Goal: Transaction & Acquisition: Obtain resource

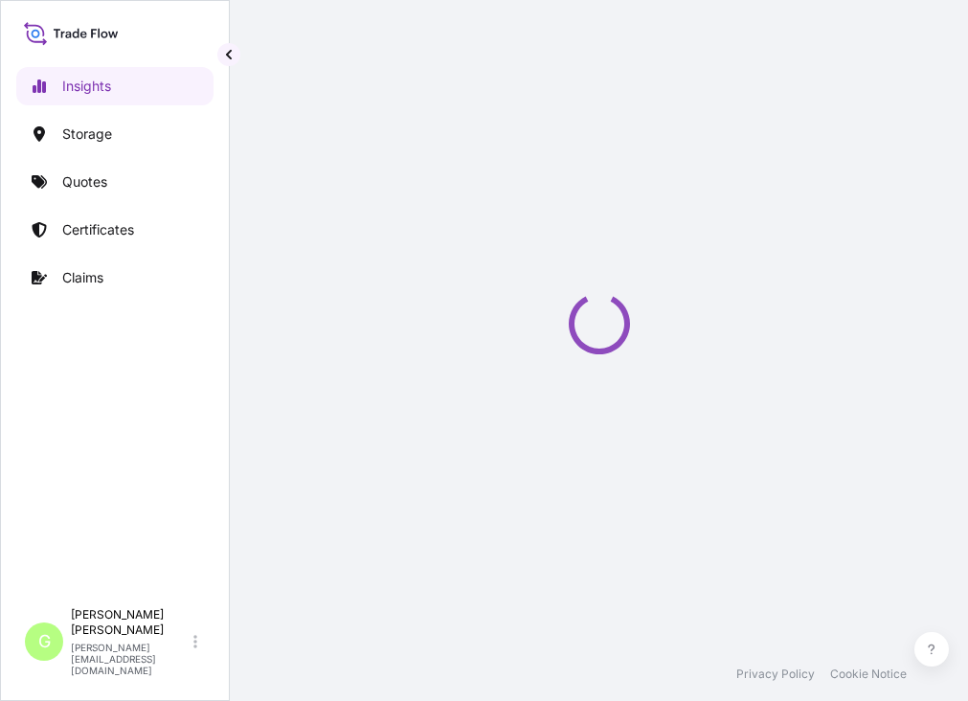
select select "2025"
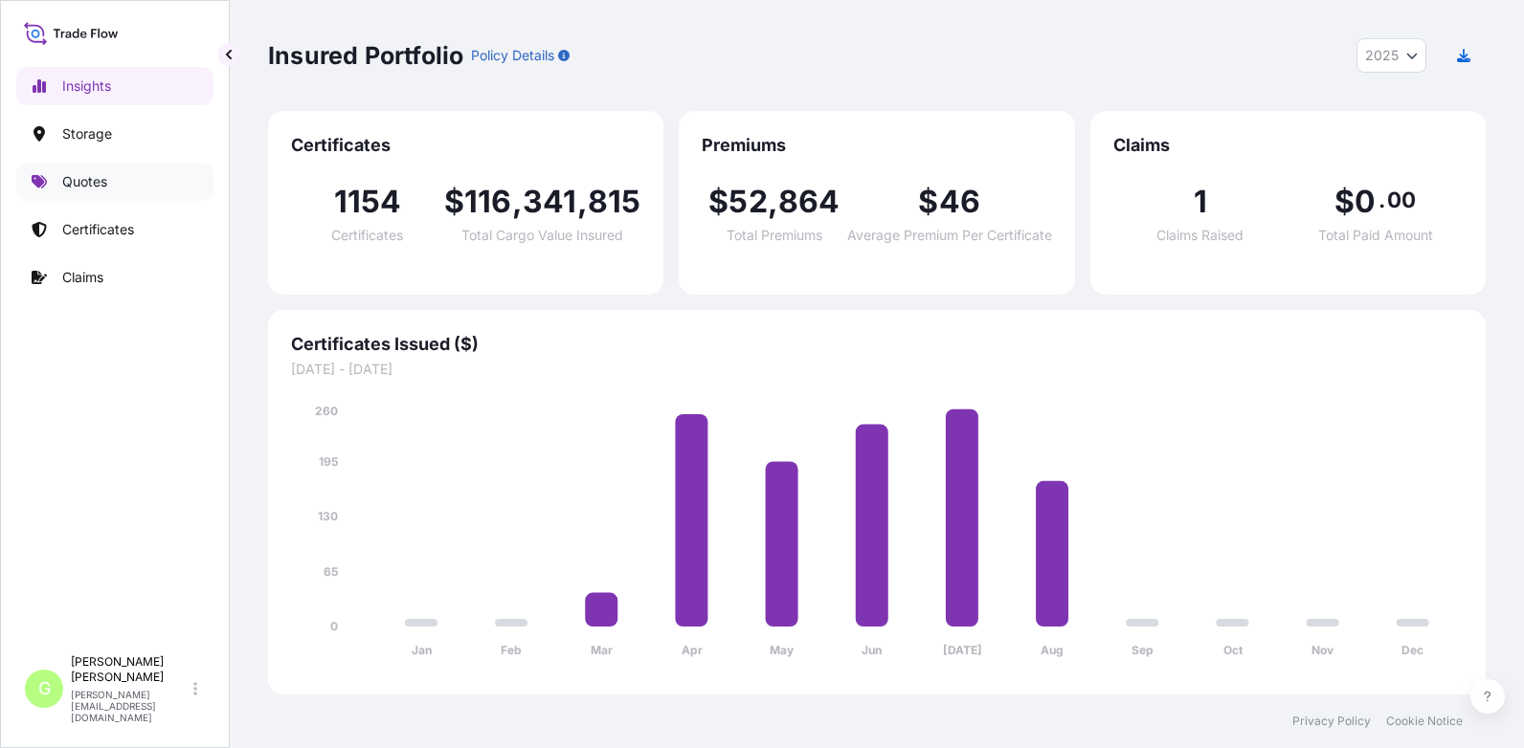
click at [55, 186] on link "Quotes" at bounding box center [114, 182] width 197 height 38
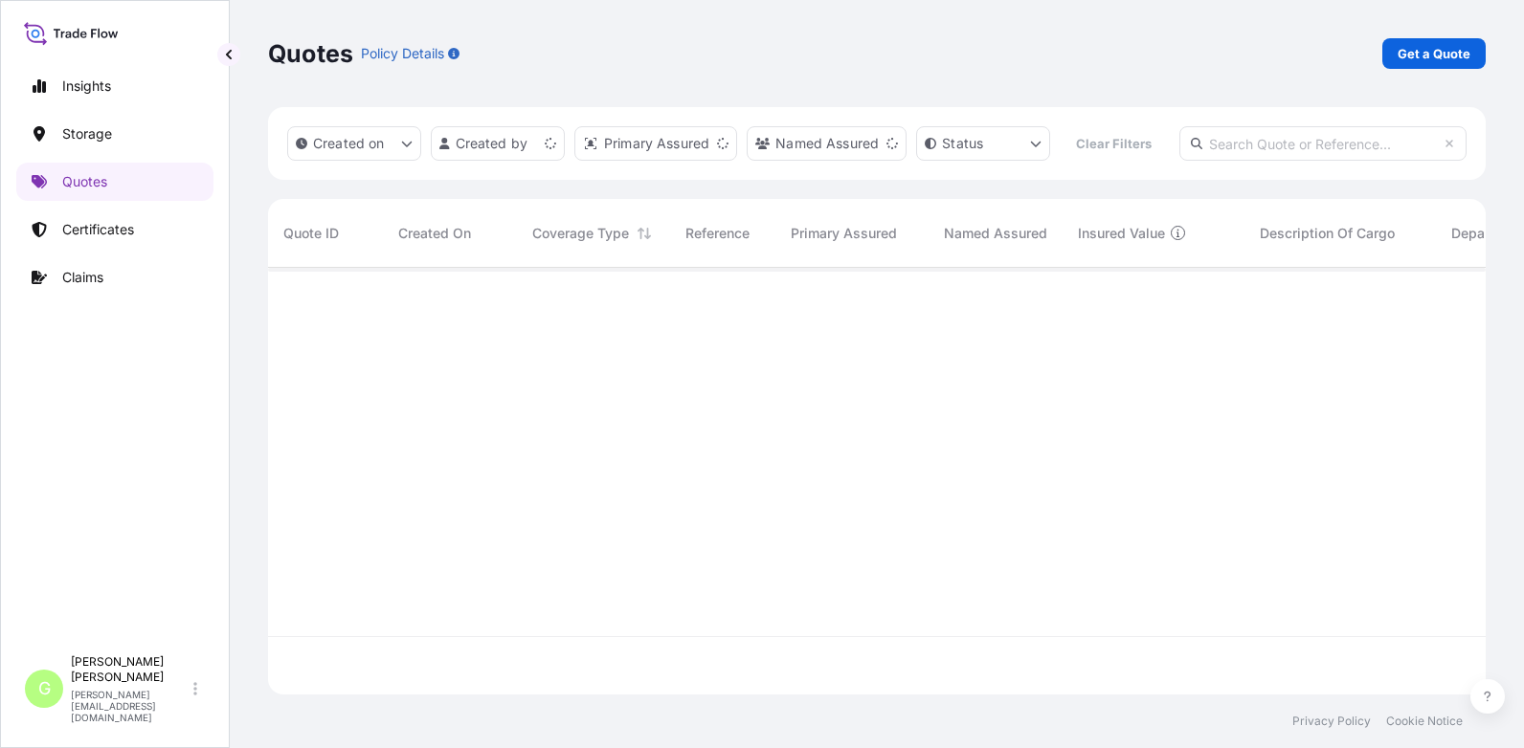
scroll to position [377, 1203]
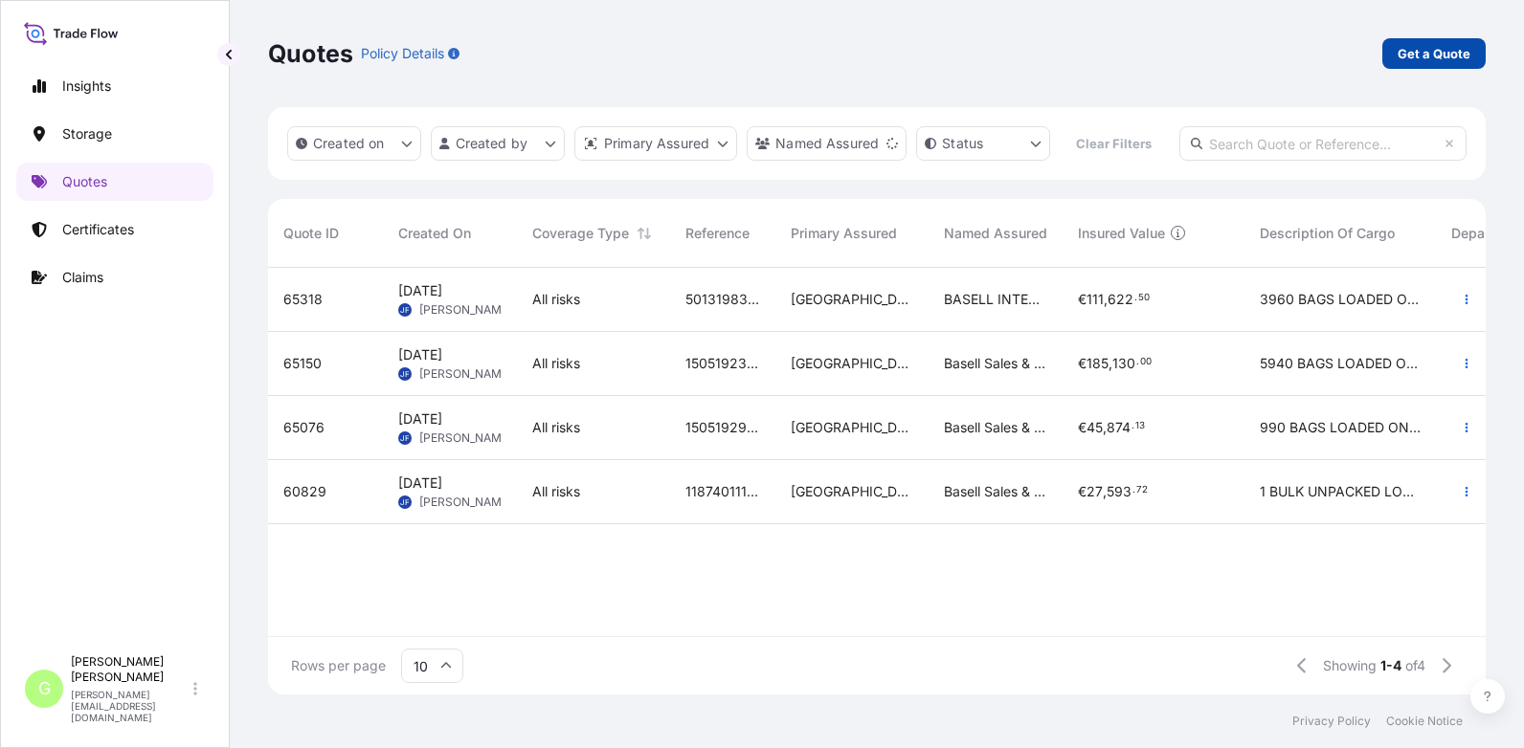
click at [981, 42] on link "Get a Quote" at bounding box center [1433, 53] width 103 height 31
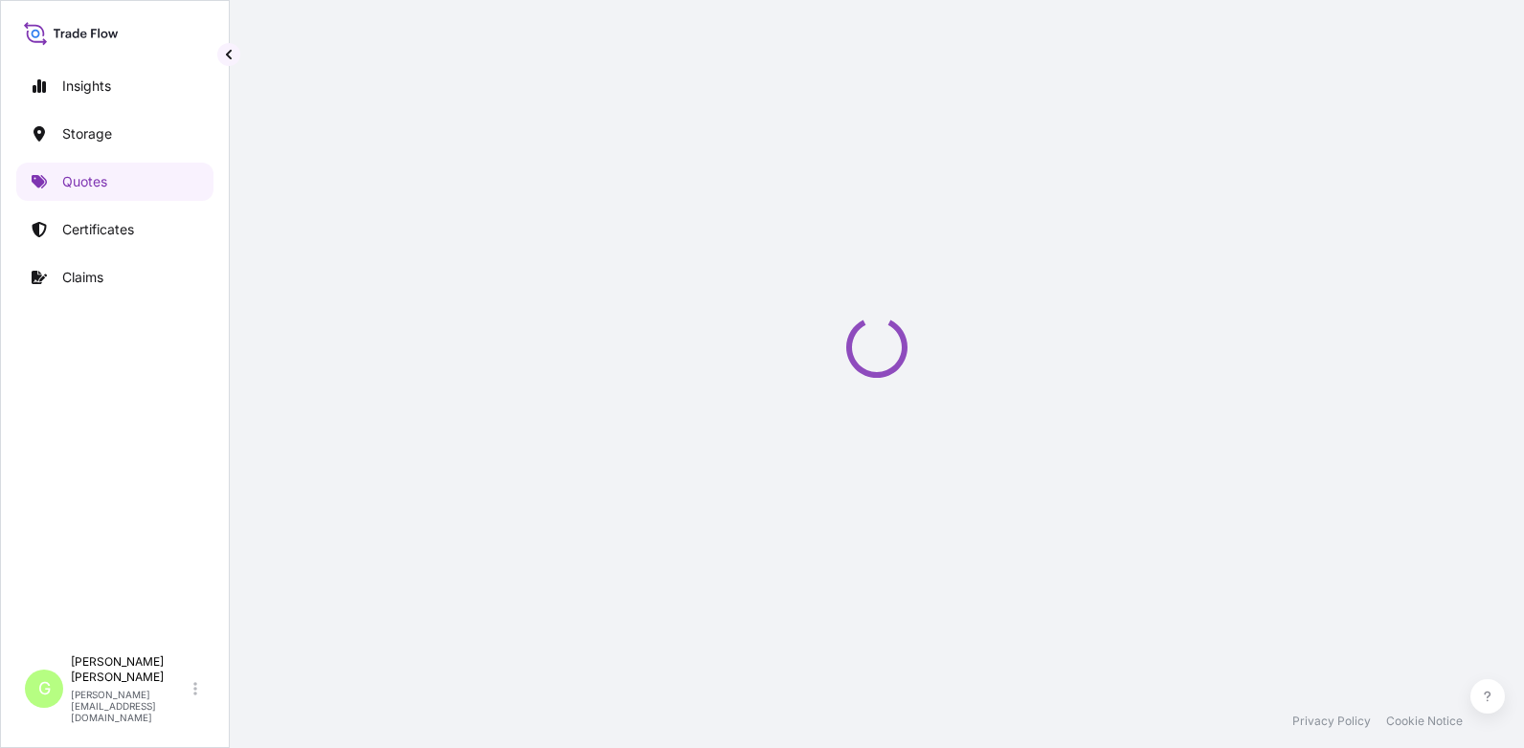
select select "Water"
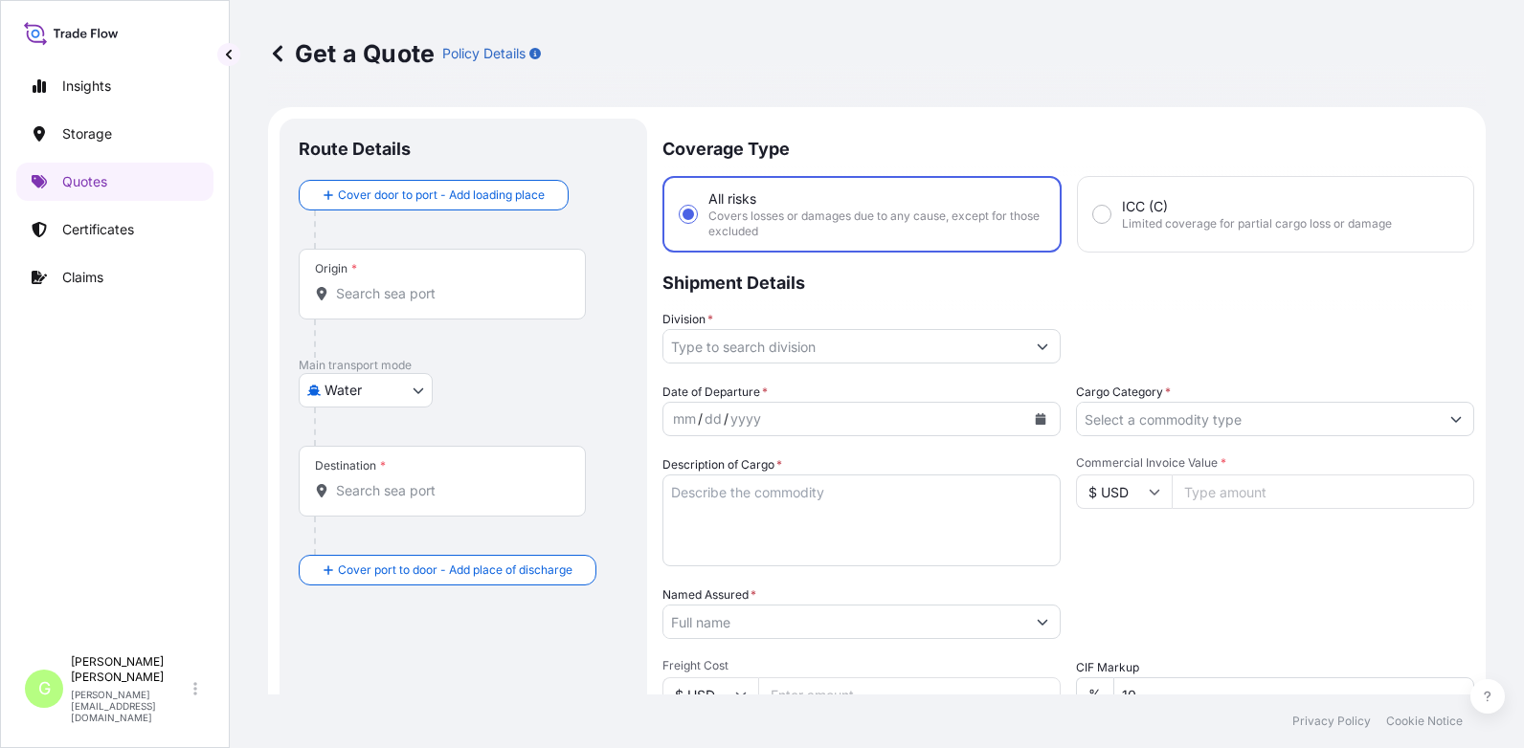
scroll to position [31, 0]
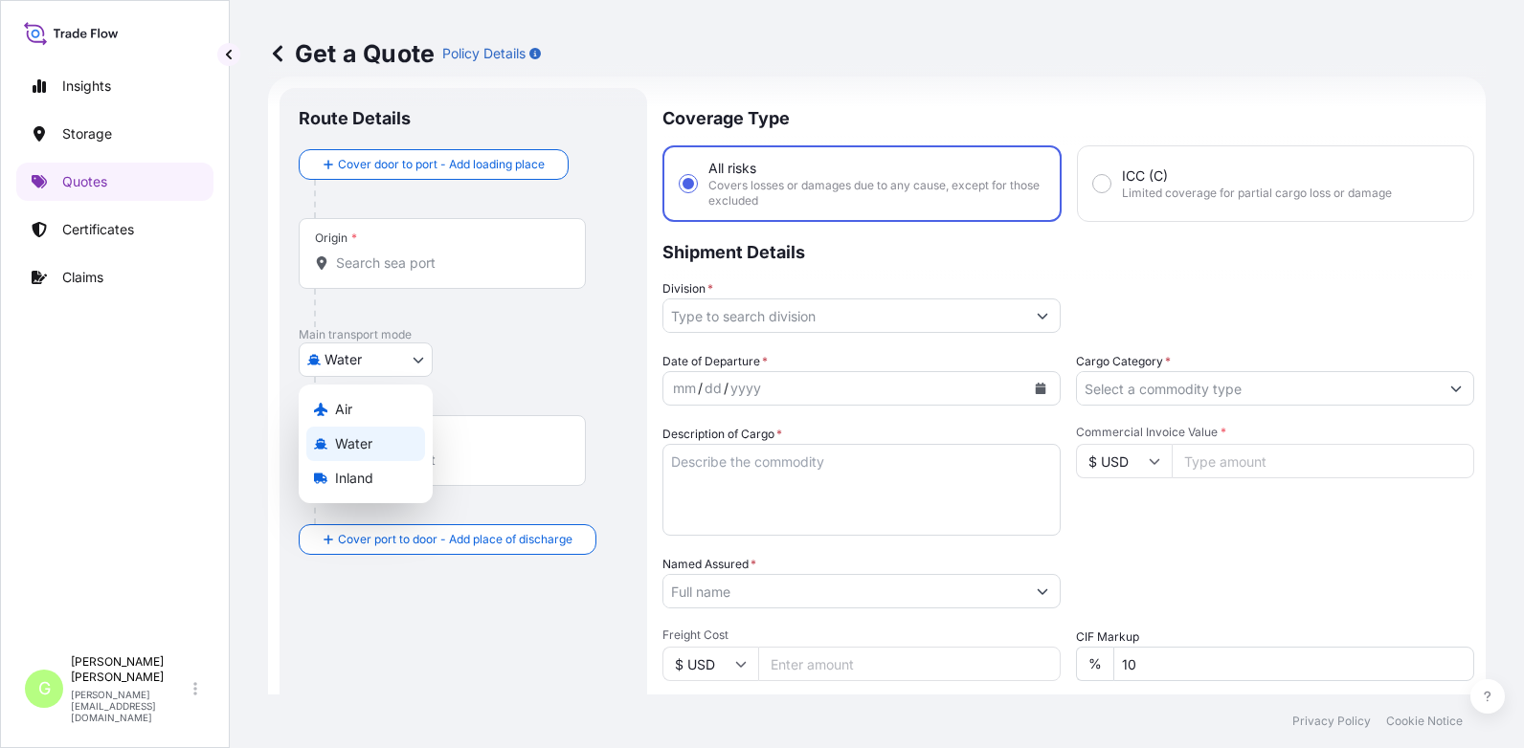
click at [344, 364] on body "Insights Storage Quotes Certificates Claims G [PERSON_NAME] [PERSON_NAME][EMAIL…" at bounding box center [762, 374] width 1524 height 748
click at [332, 487] on div "Inland" at bounding box center [365, 478] width 119 height 34
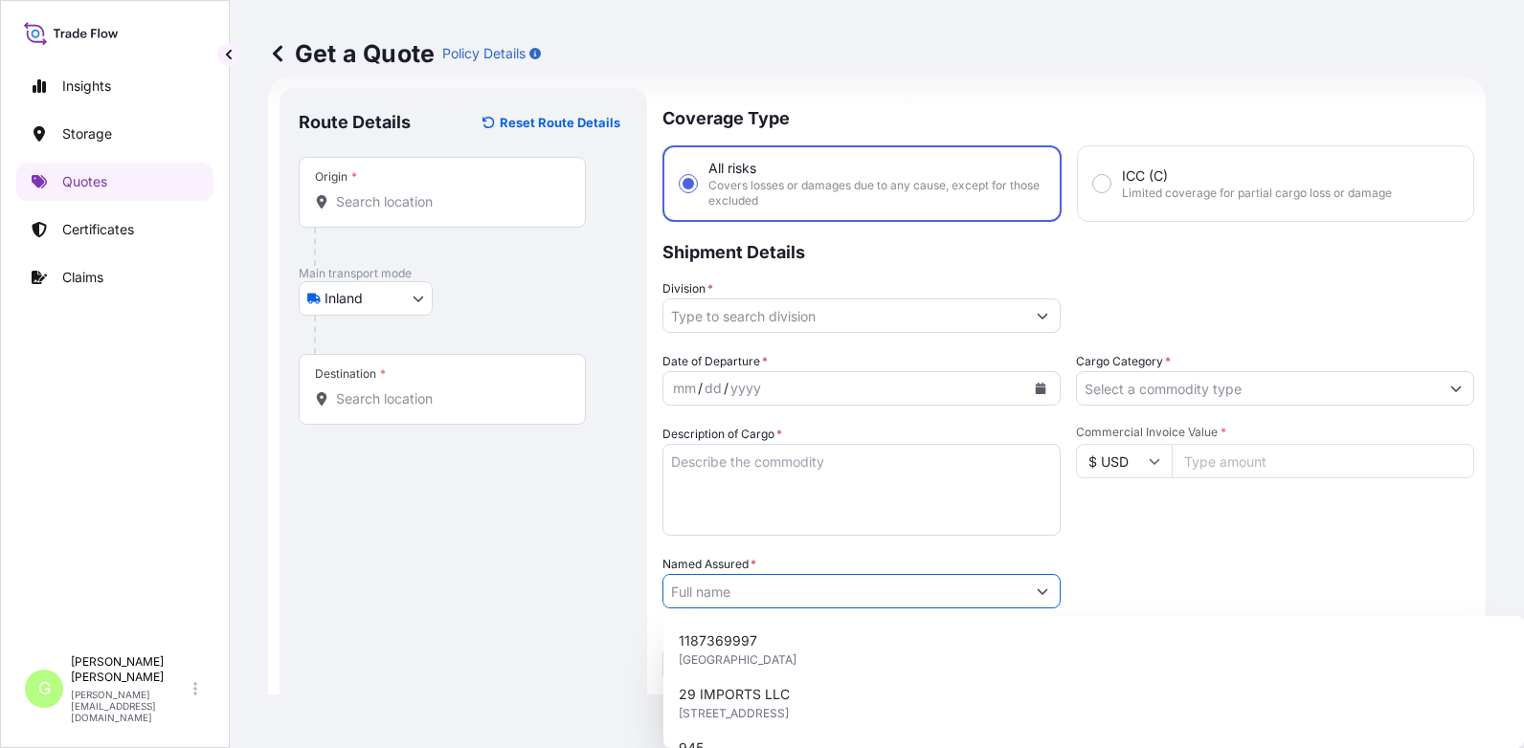
click at [710, 584] on input "Named Assured *" at bounding box center [844, 591] width 362 height 34
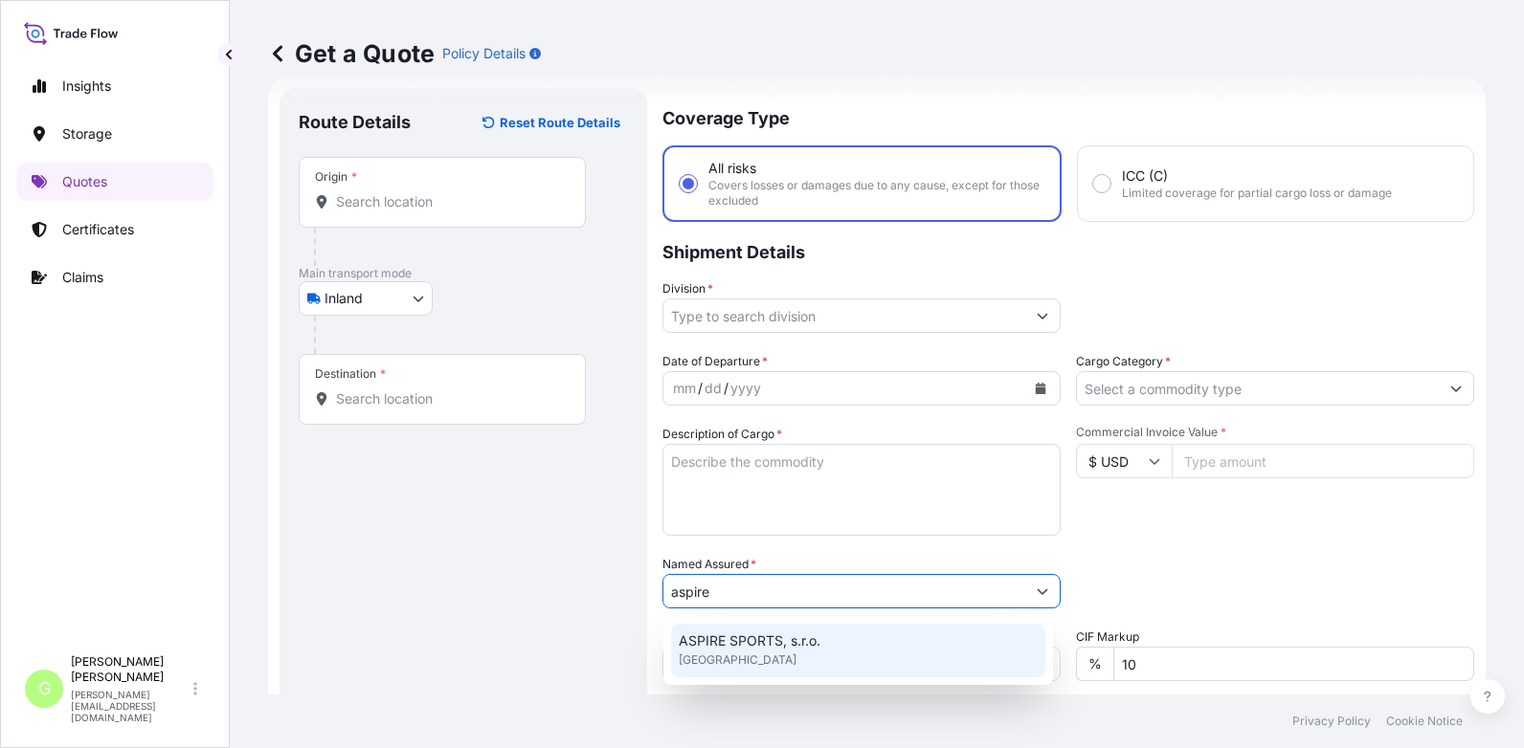
click at [723, 640] on span "ASPIRE SPORTS, s.r.o." at bounding box center [750, 641] width 142 height 19
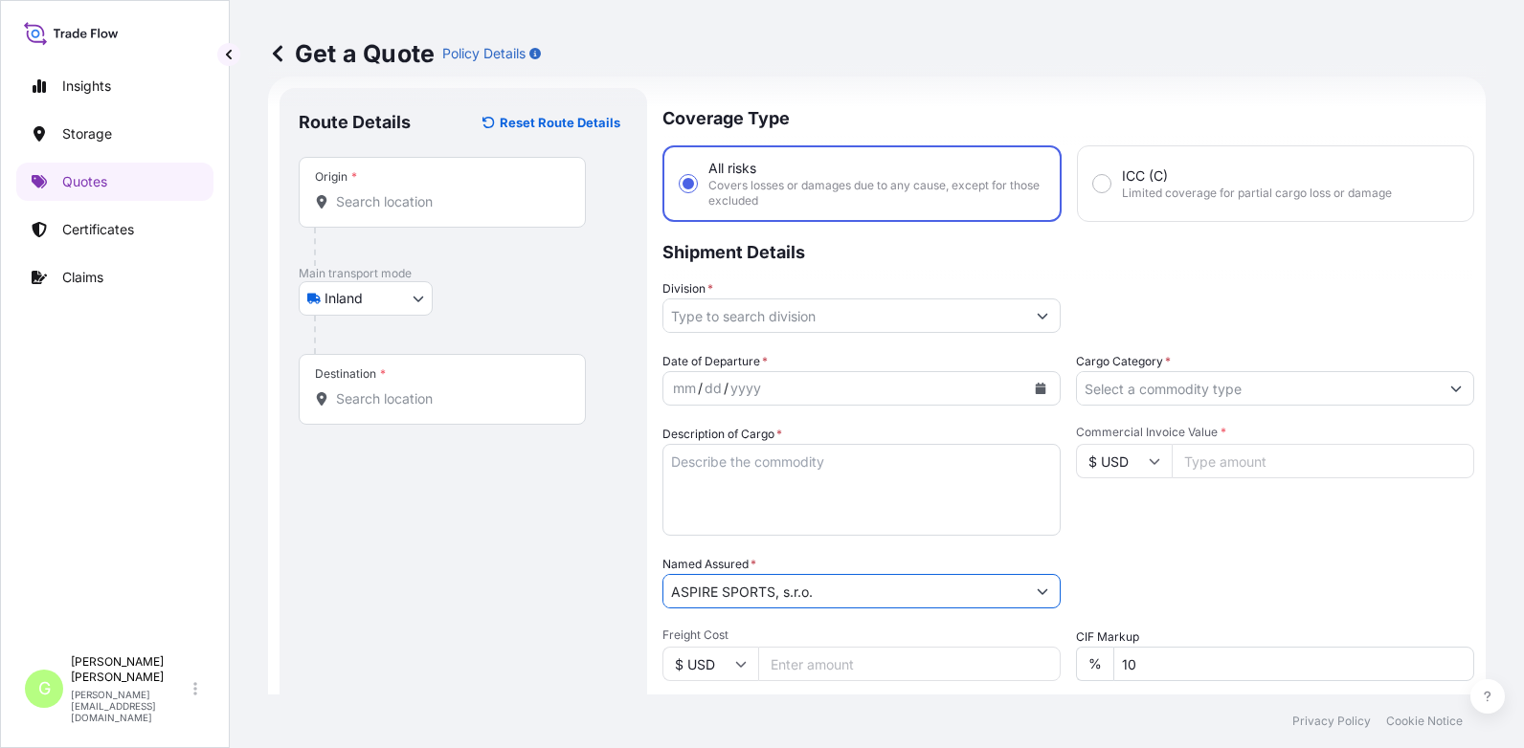
type input "ASPIRE SPORTS, s.r.o."
click at [707, 318] on input "Division *" at bounding box center [844, 316] width 362 height 34
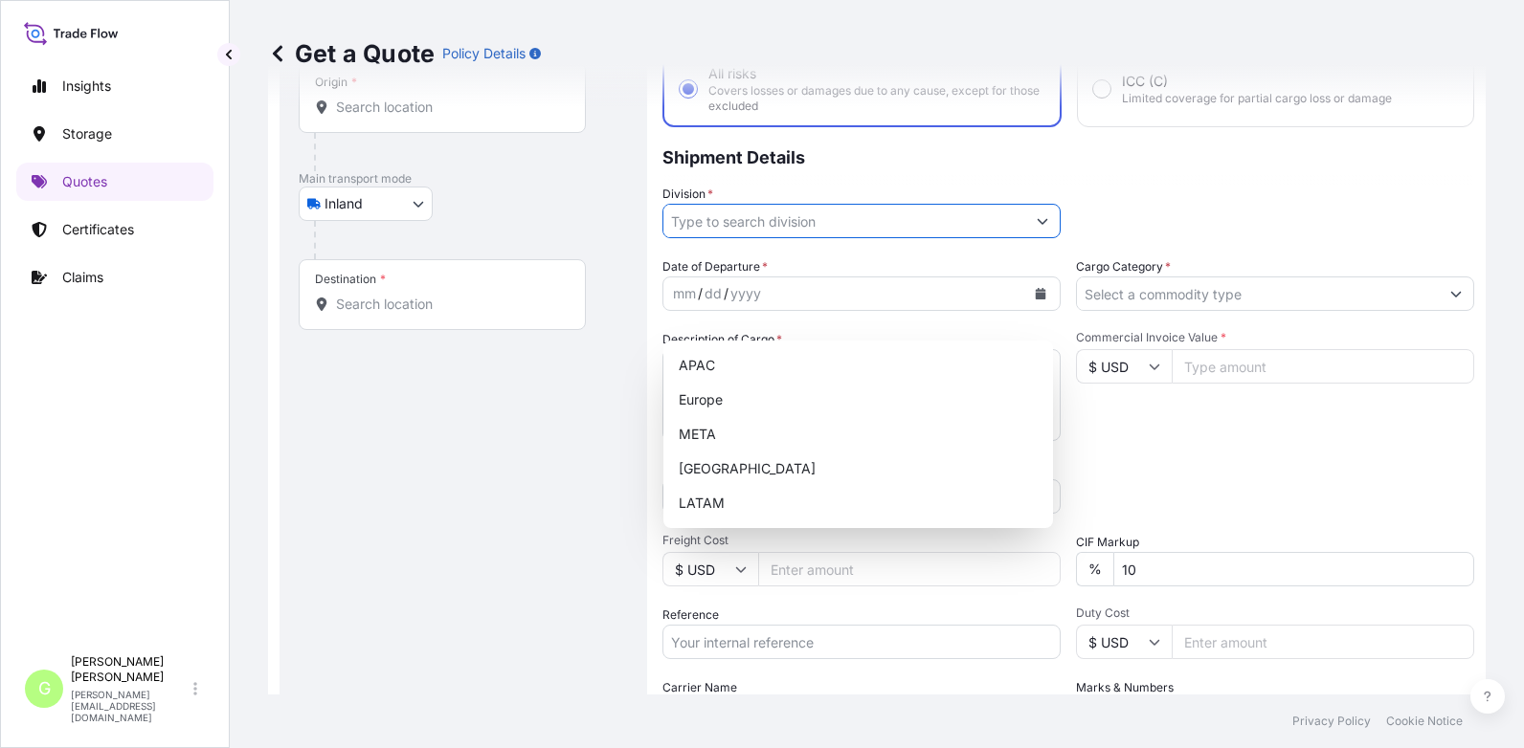
scroll to position [222, 0]
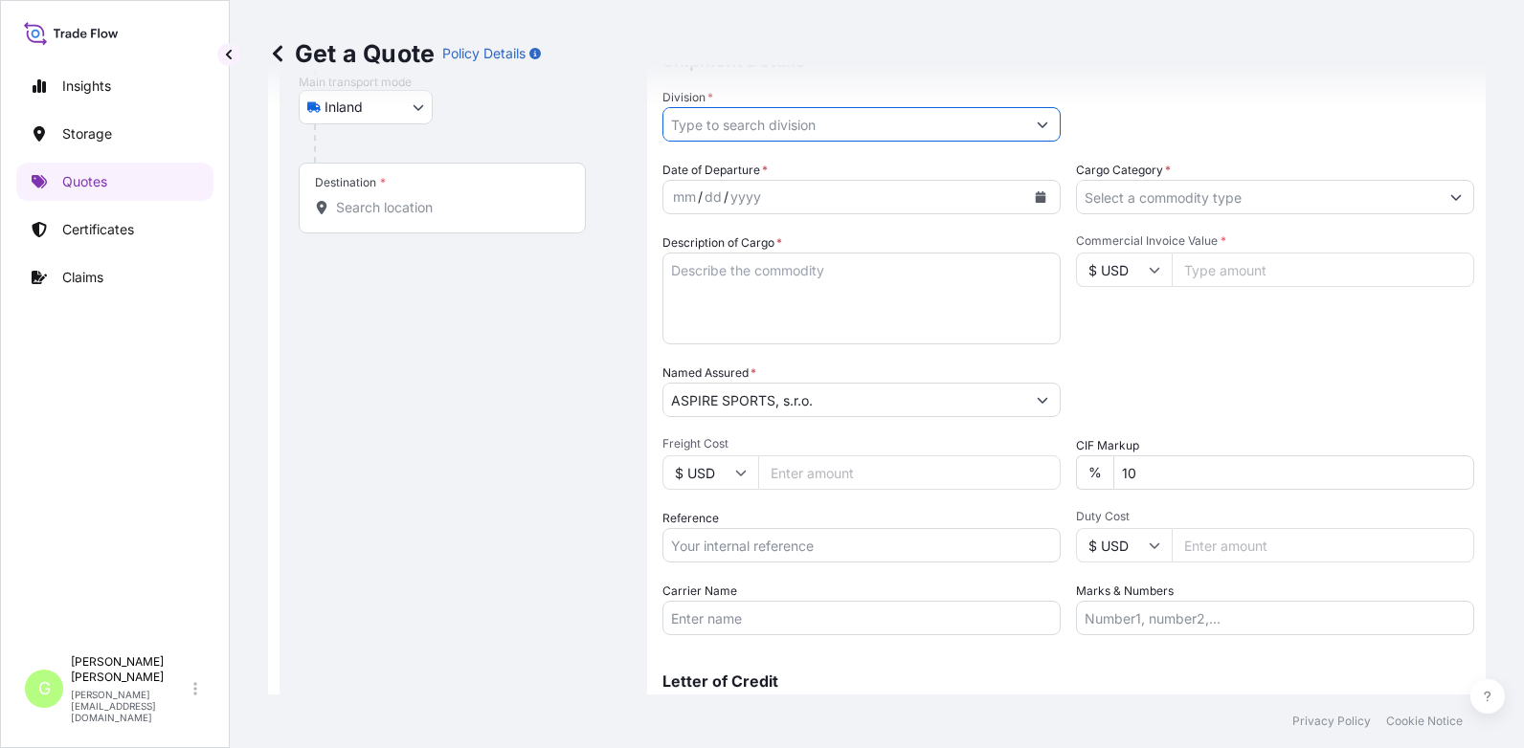
click at [686, 547] on input "Reference" at bounding box center [861, 545] width 398 height 34
paste input "25RIEPE1964"
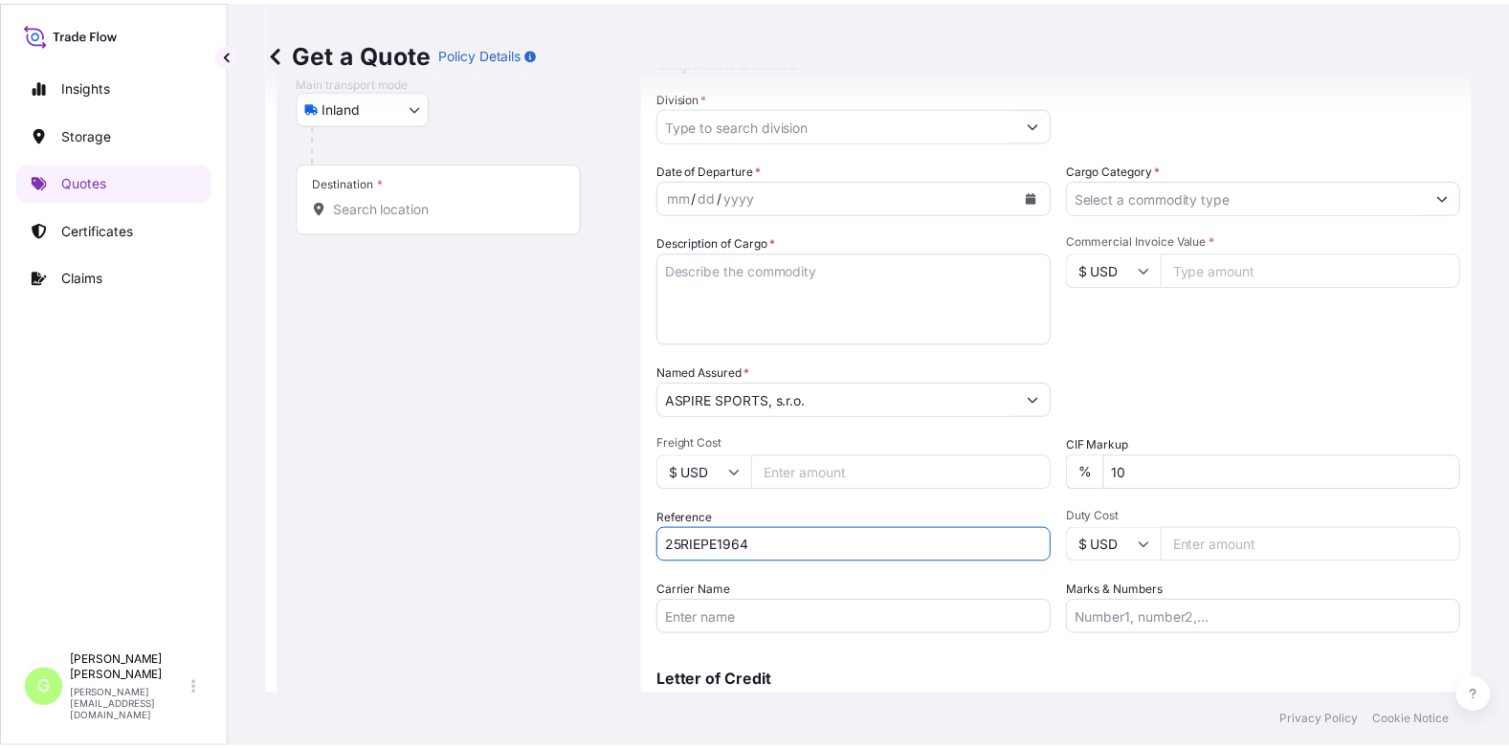
scroll to position [0, 0]
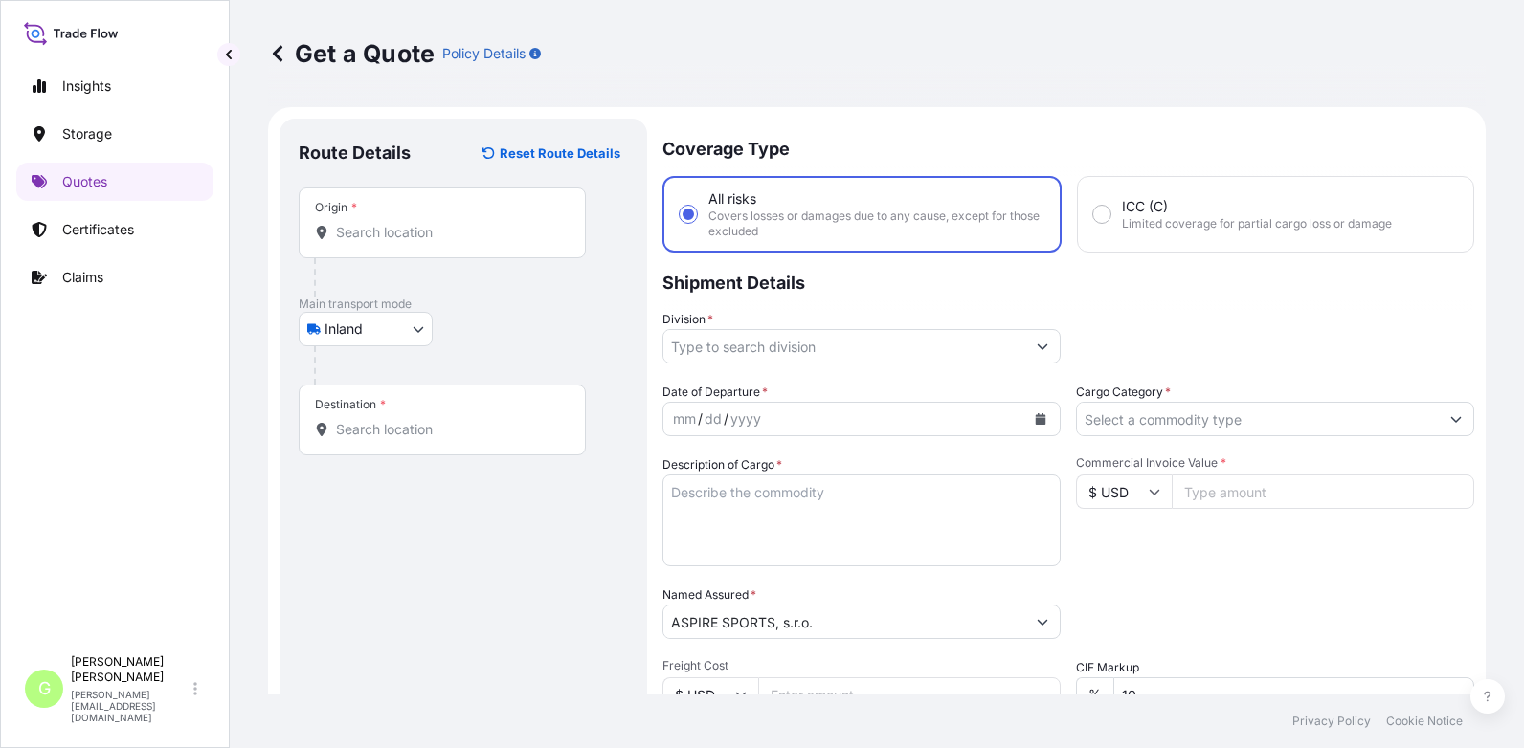
type input "25RIEPE1964"
click at [721, 342] on input "Division *" at bounding box center [844, 346] width 362 height 34
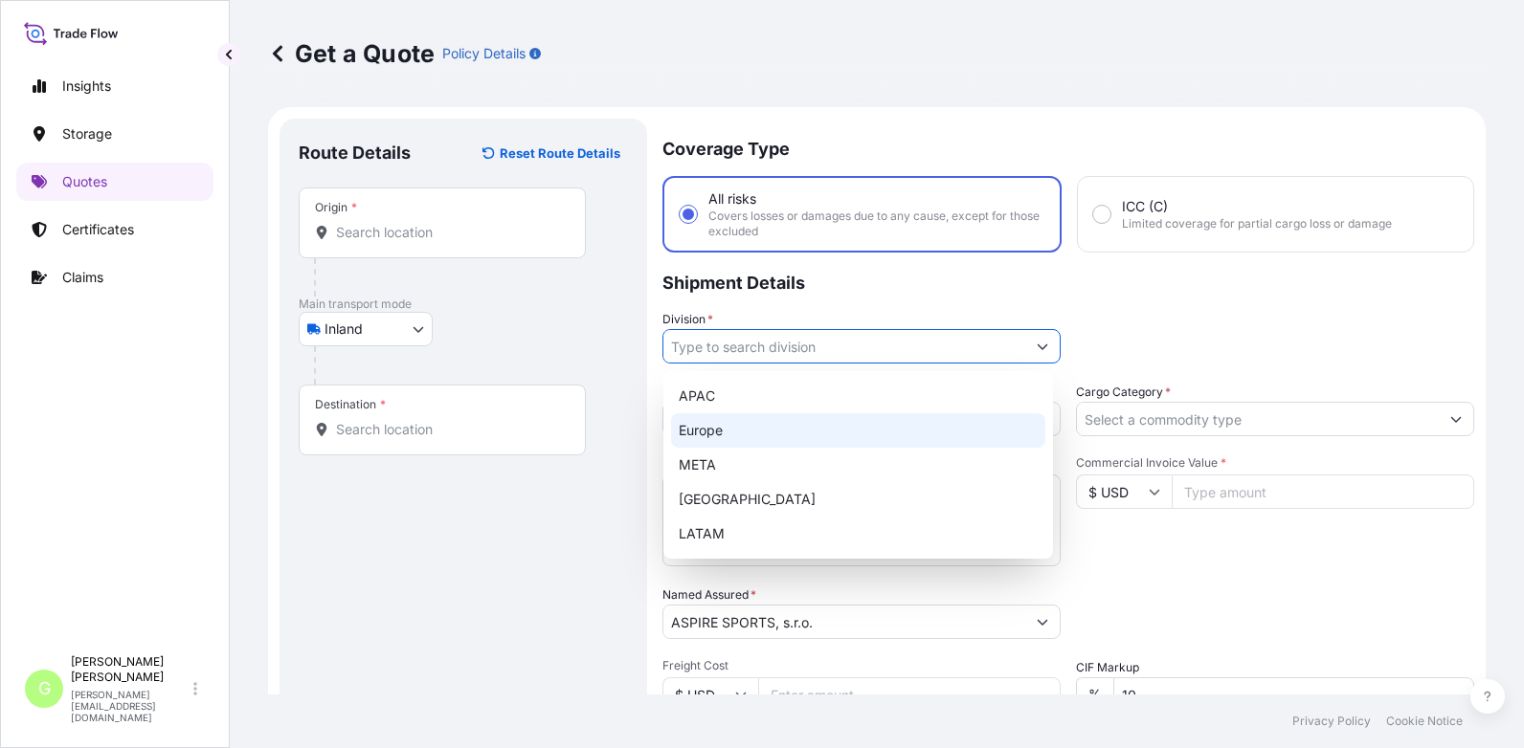
click at [704, 432] on div "Europe" at bounding box center [858, 430] width 374 height 34
type input "Europe"
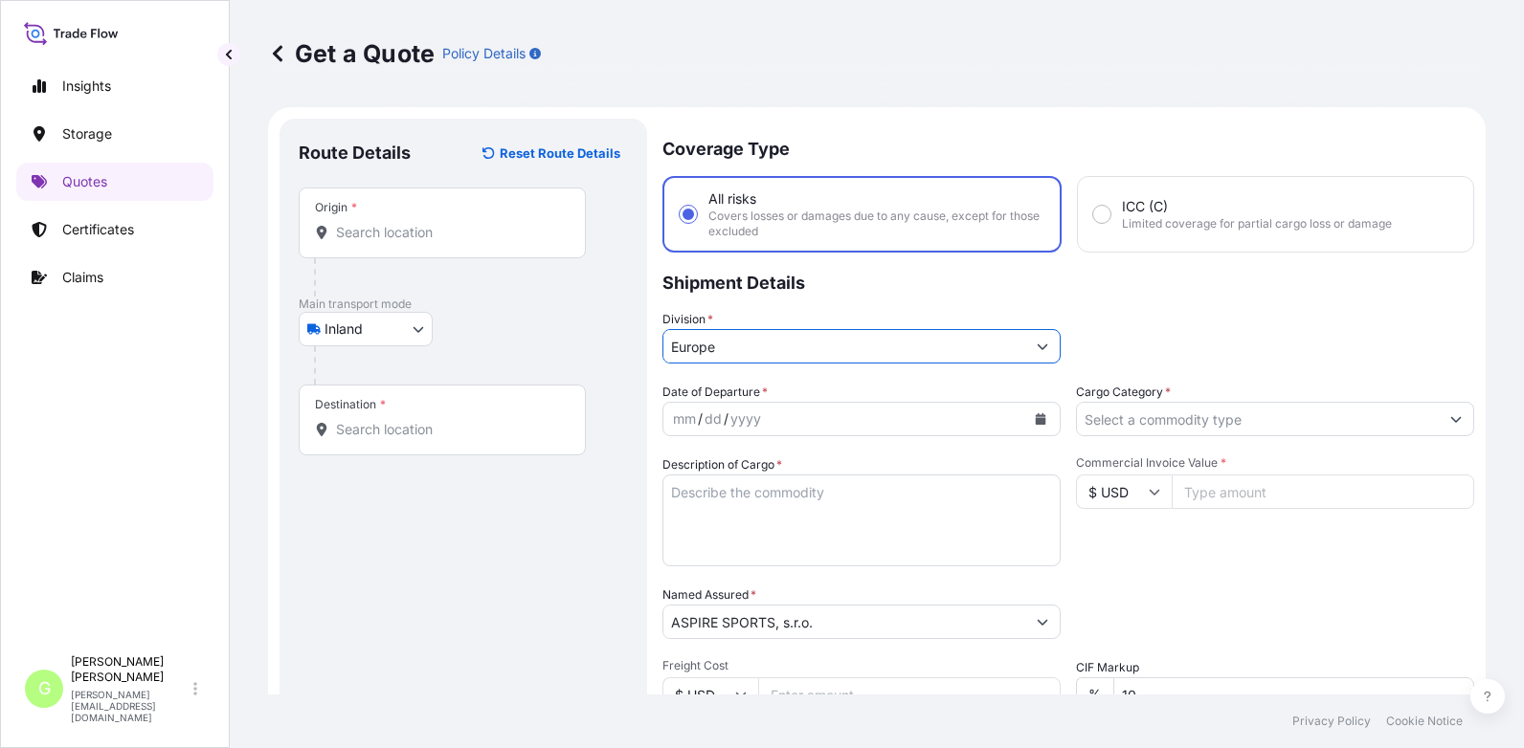
click at [981, 427] on input "Cargo Category *" at bounding box center [1258, 419] width 362 height 34
click at [981, 418] on input "Cargo Category *" at bounding box center [1258, 419] width 362 height 34
click at [981, 416] on div at bounding box center [1275, 419] width 398 height 34
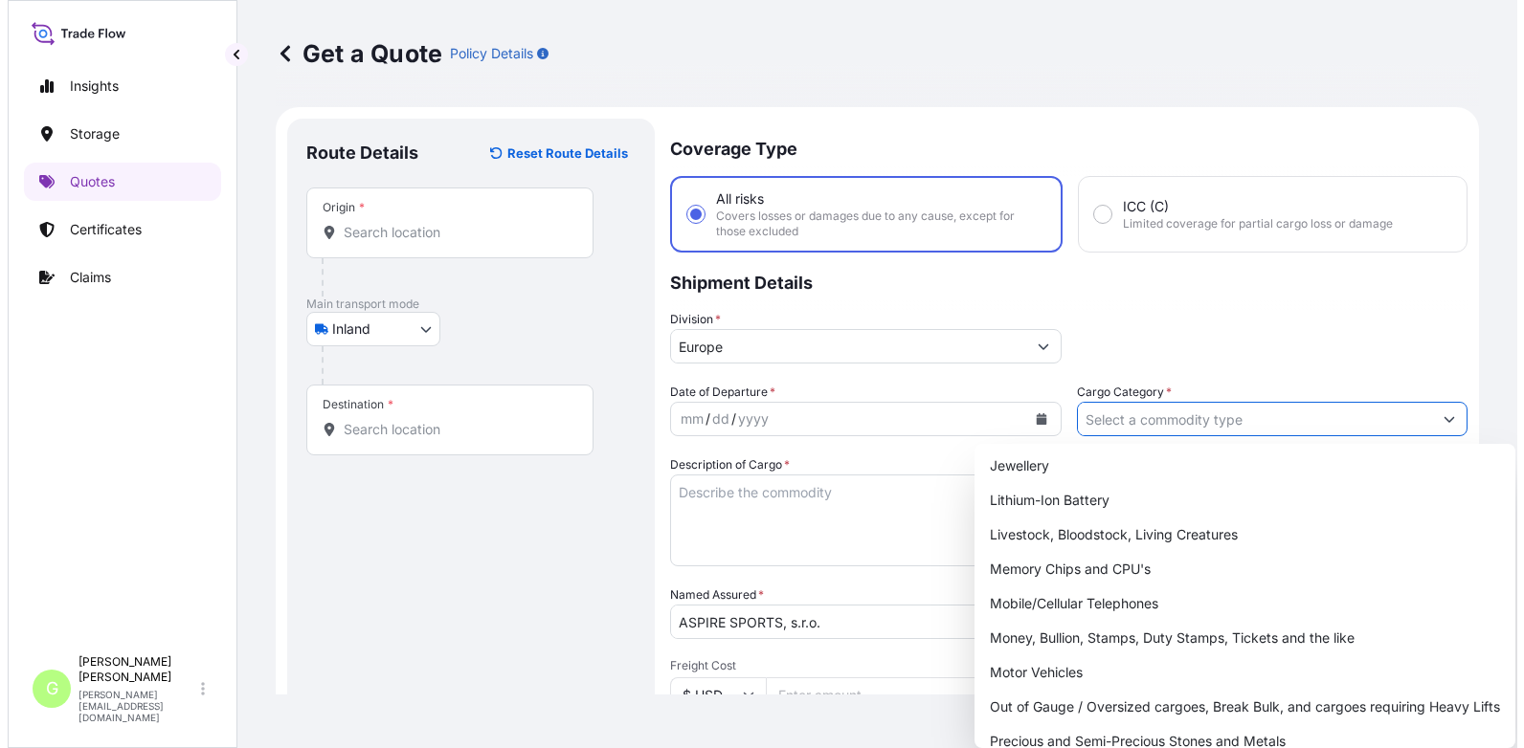
scroll to position [341, 0]
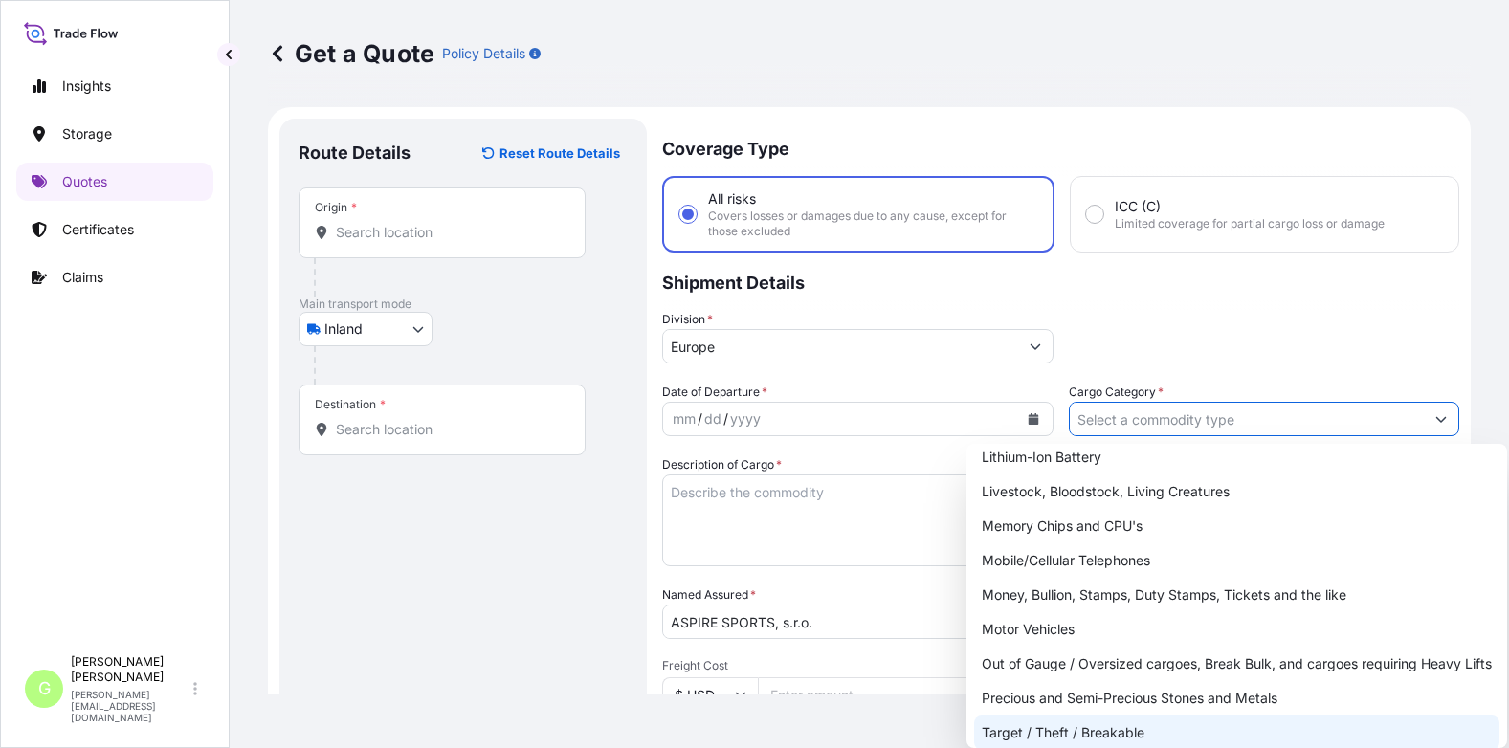
click at [981, 714] on div "Target / Theft / Breakable" at bounding box center [1236, 733] width 525 height 34
type input "Target / Theft / Breakable"
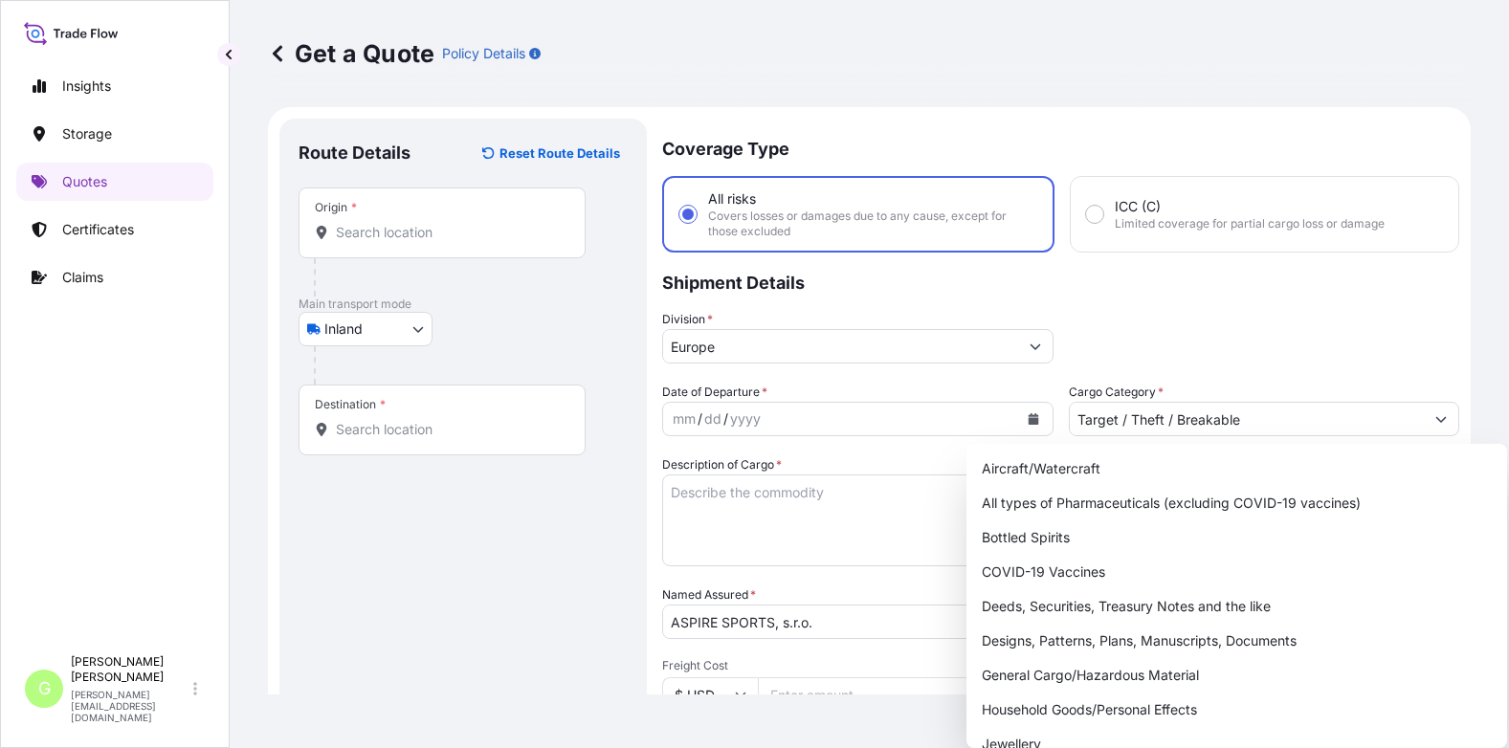
click at [981, 303] on p "Shipment Details" at bounding box center [1060, 281] width 797 height 57
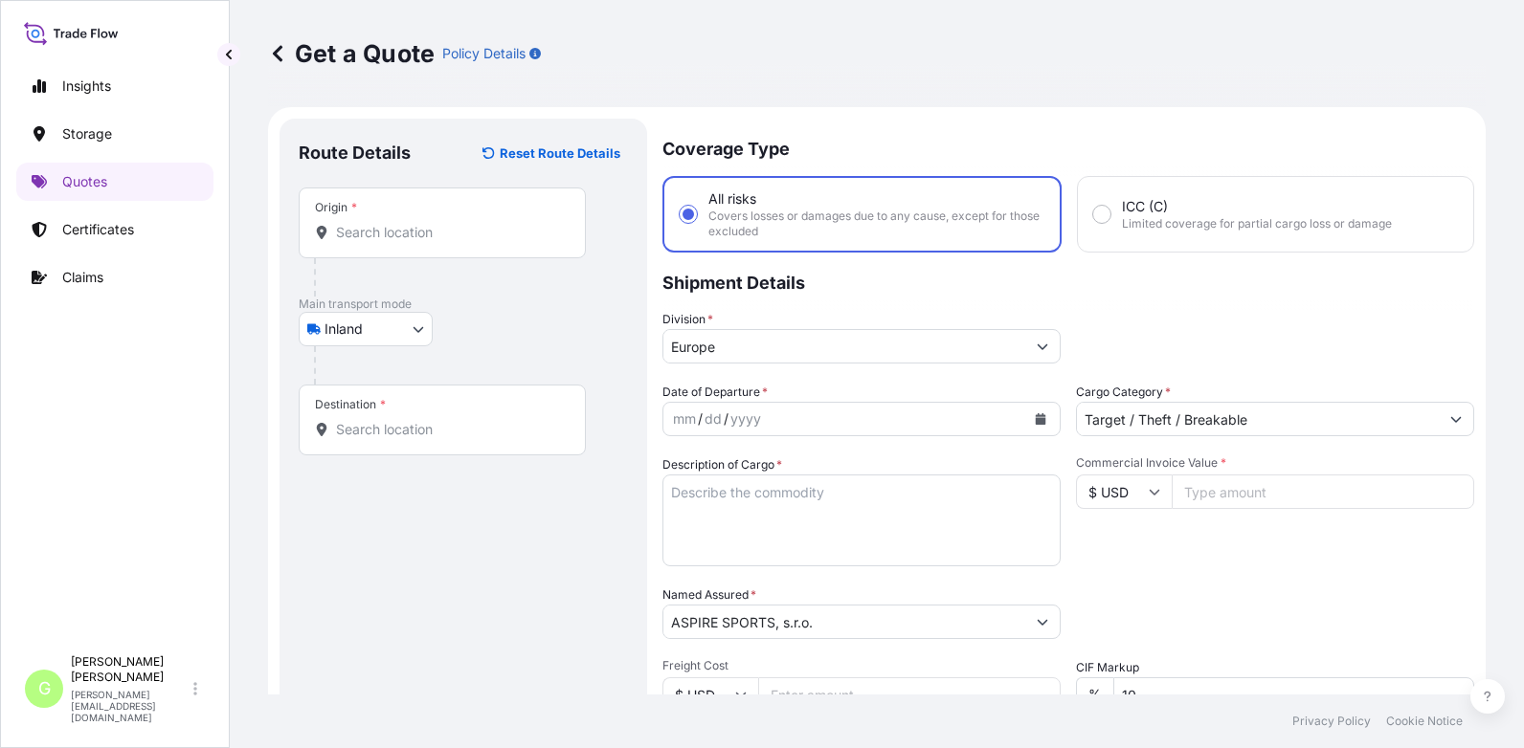
click at [981, 492] on input "Commercial Invoice Value *" at bounding box center [1323, 492] width 302 height 34
click at [981, 496] on input "Commercial Invoice Value *" at bounding box center [1323, 492] width 302 height 34
drag, startPoint x: 1245, startPoint y: 496, endPoint x: 1178, endPoint y: 498, distance: 67.0
click at [981, 498] on input "Commercial Invoice Value *" at bounding box center [1323, 492] width 302 height 34
paste input "18634.99"
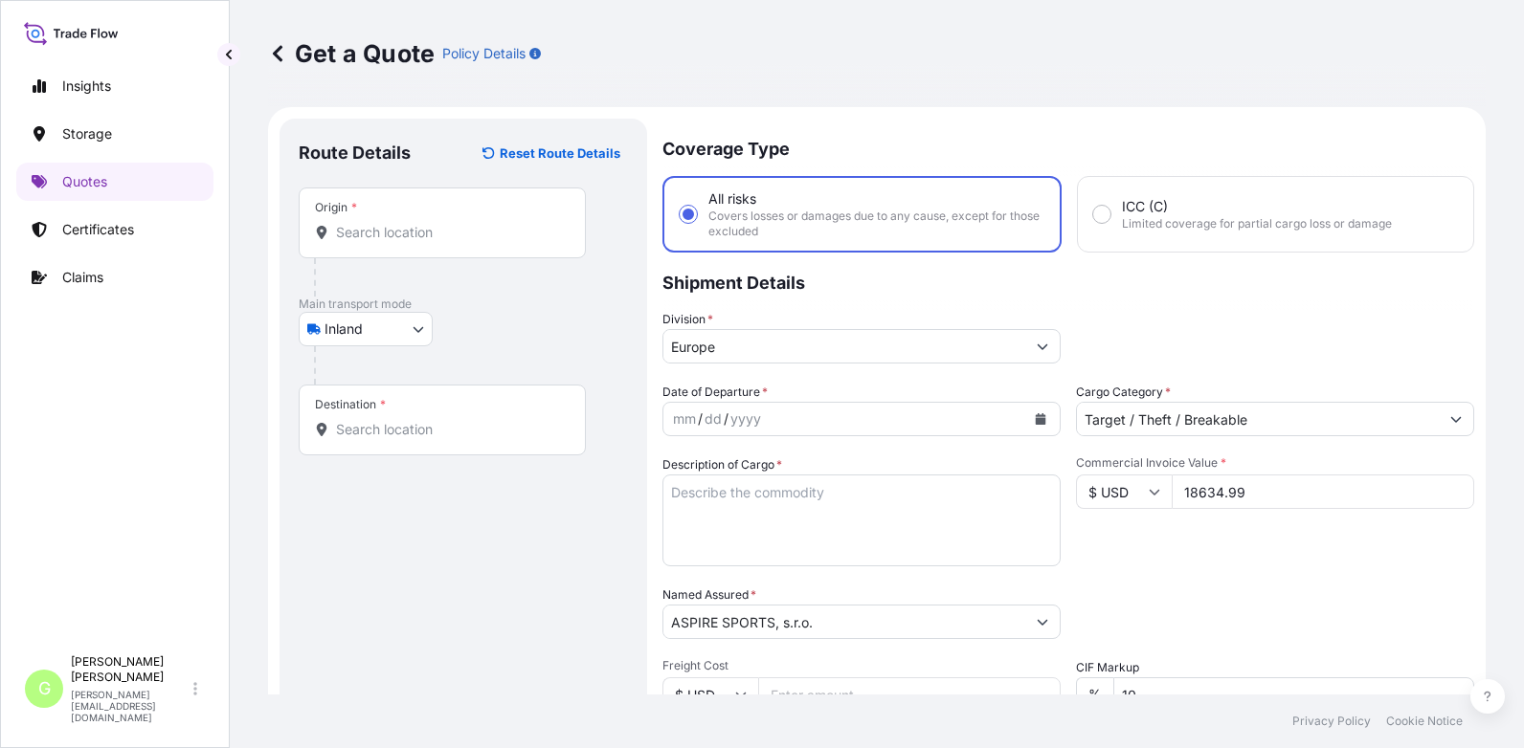
type input "18634.99"
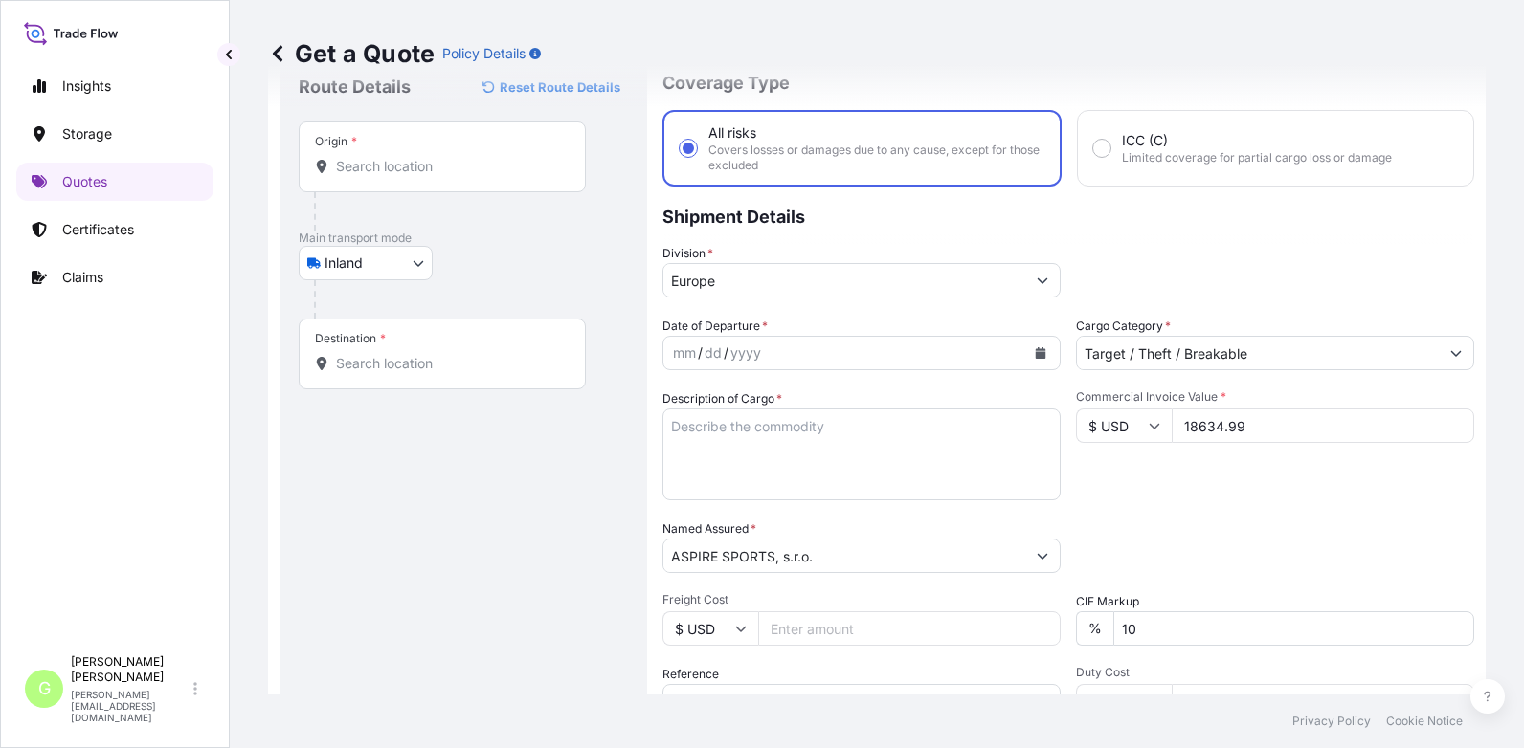
scroll to position [96, 0]
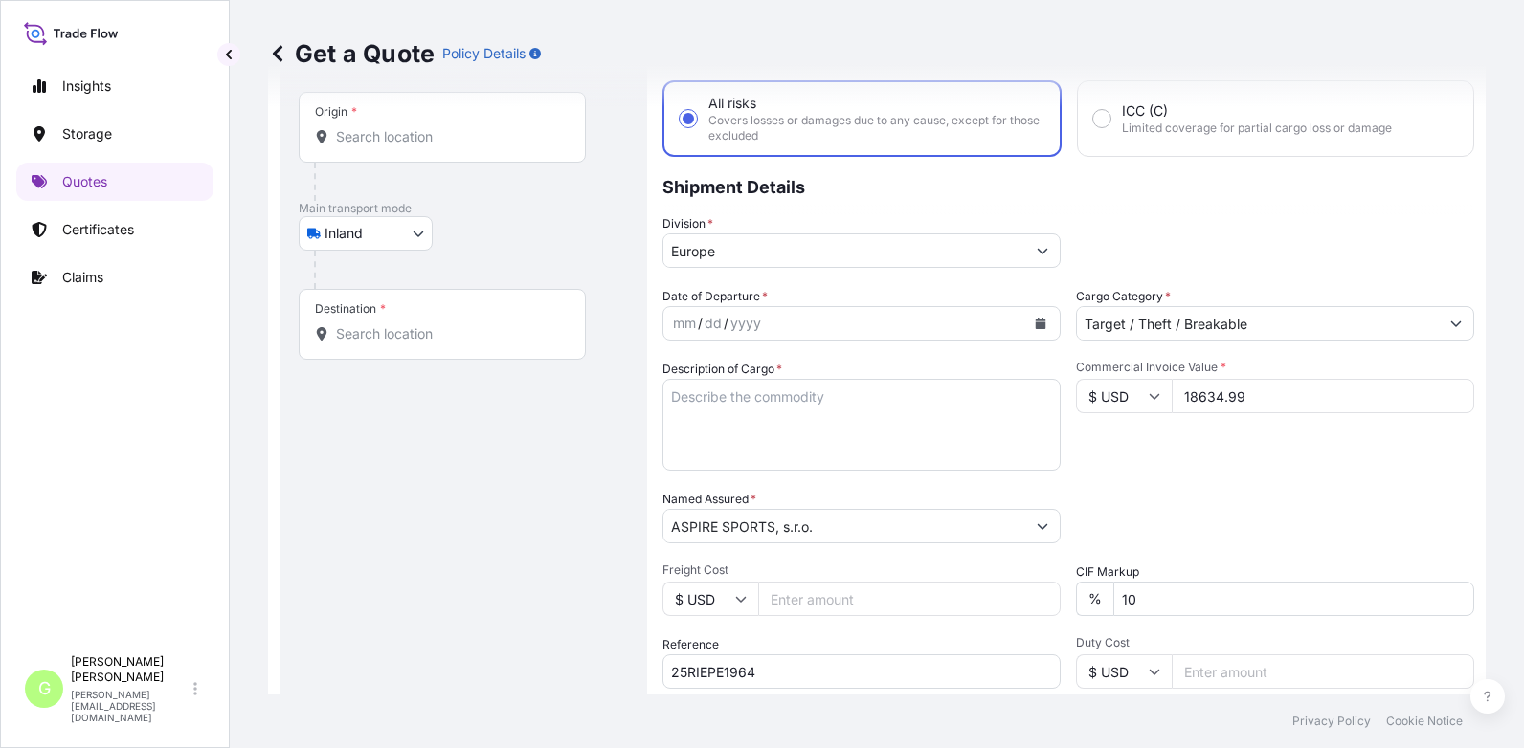
click at [784, 603] on input "Freight Cost" at bounding box center [909, 599] width 302 height 34
paste input "208.66"
type input "208.66"
click at [739, 397] on textarea "Description of Cargo *" at bounding box center [861, 425] width 398 height 92
type textarea "footwear"
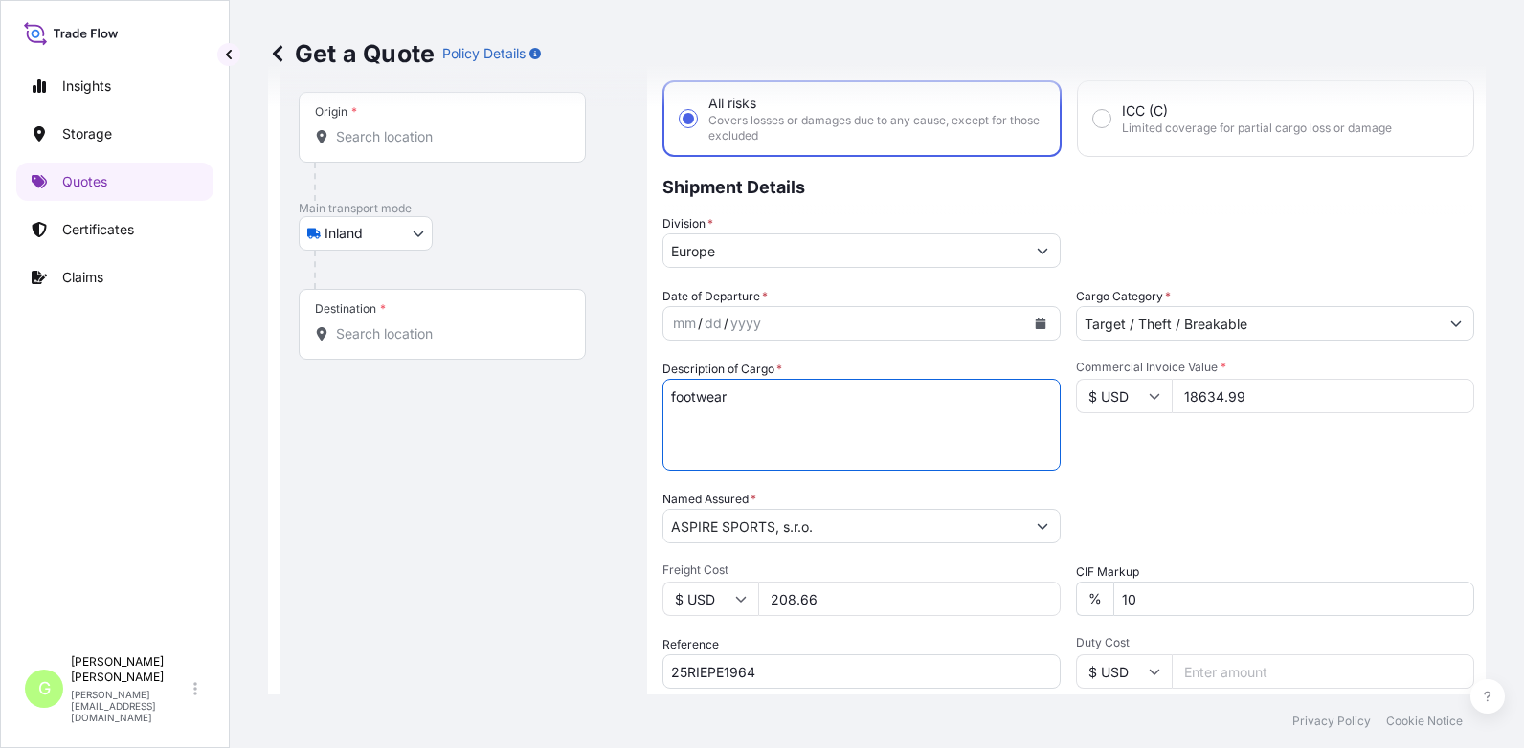
click at [981, 325] on icon "Calendar" at bounding box center [1041, 323] width 11 height 11
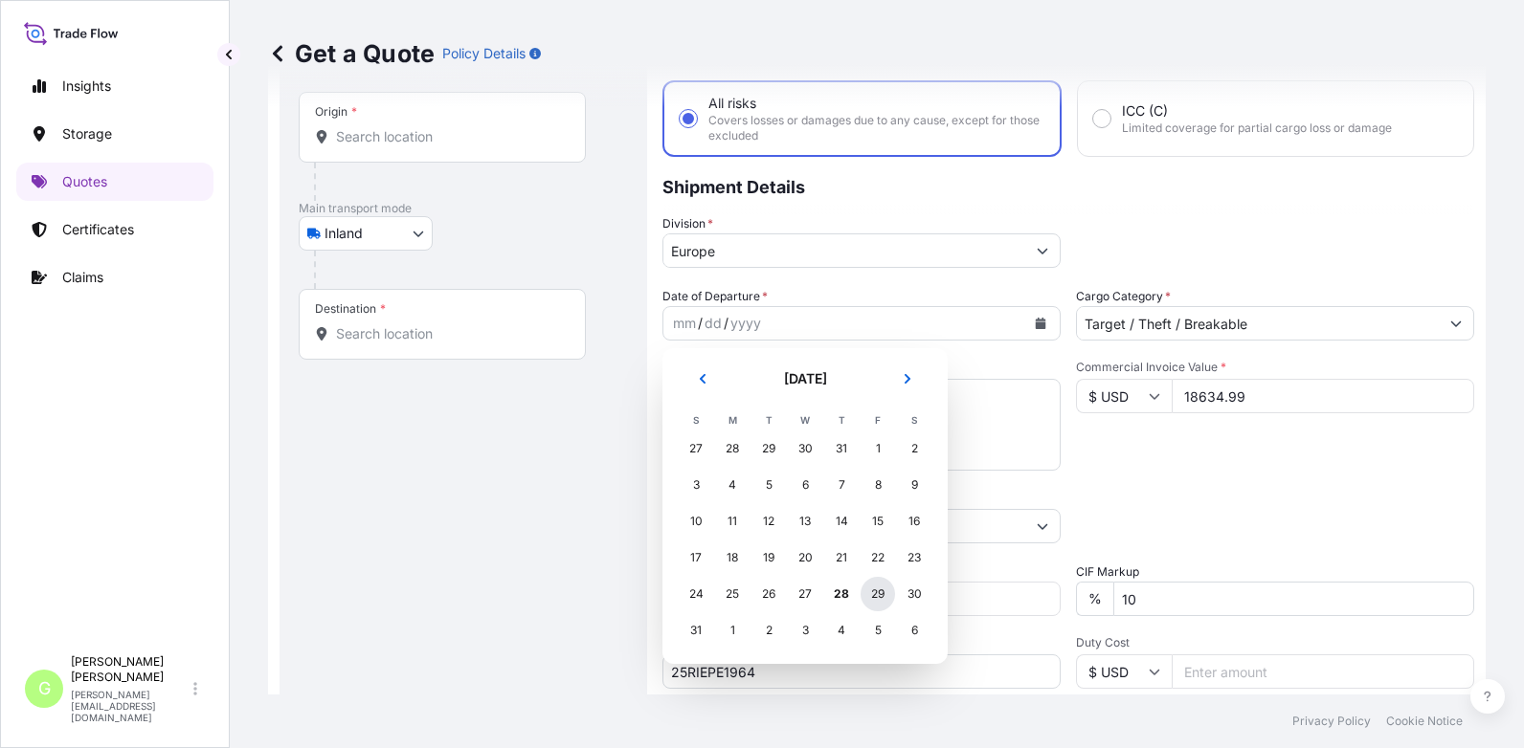
click at [878, 594] on div "29" at bounding box center [877, 594] width 34 height 34
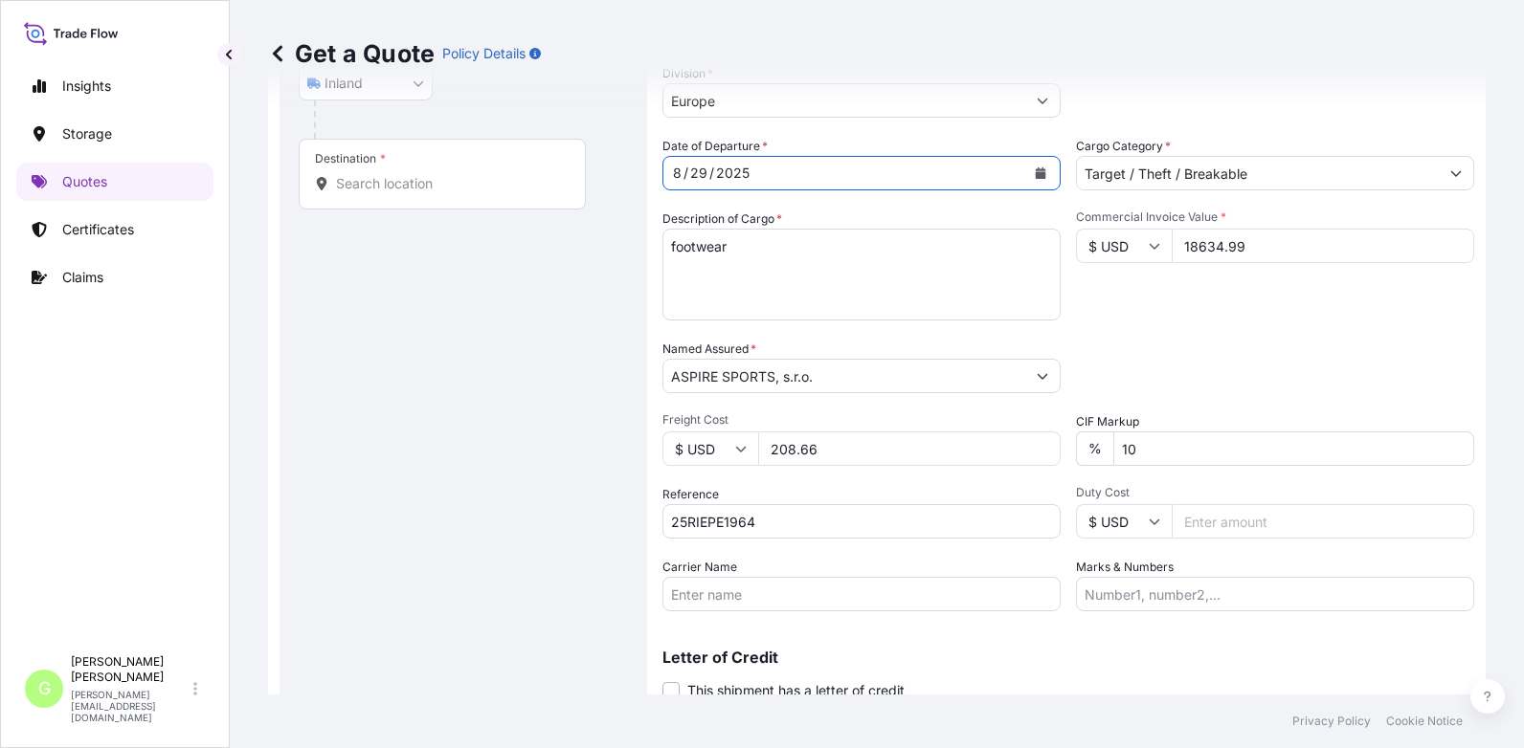
scroll to position [287, 0]
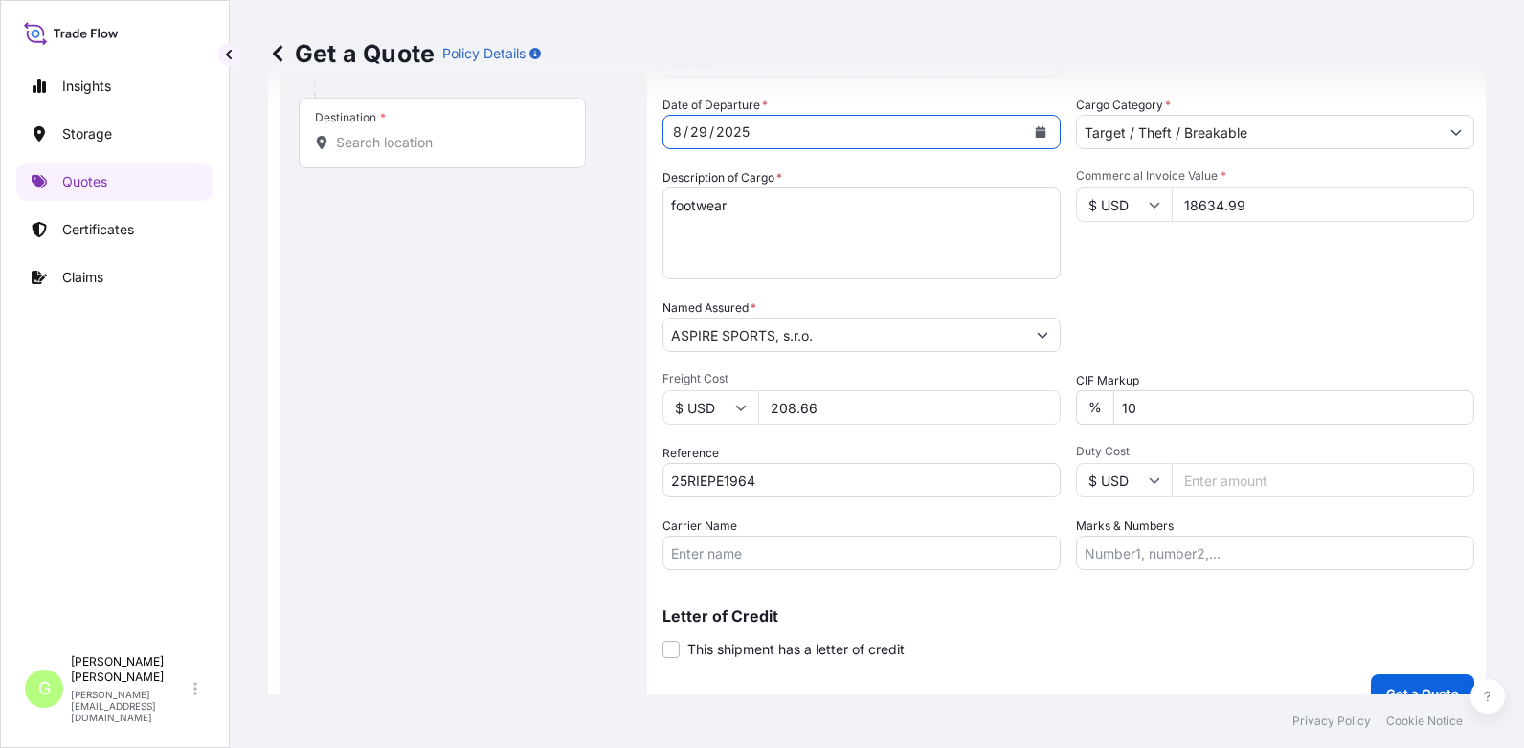
click at [722, 546] on input "Carrier Name" at bounding box center [861, 553] width 398 height 34
type input "AD [PERSON_NAME] s.r.o."
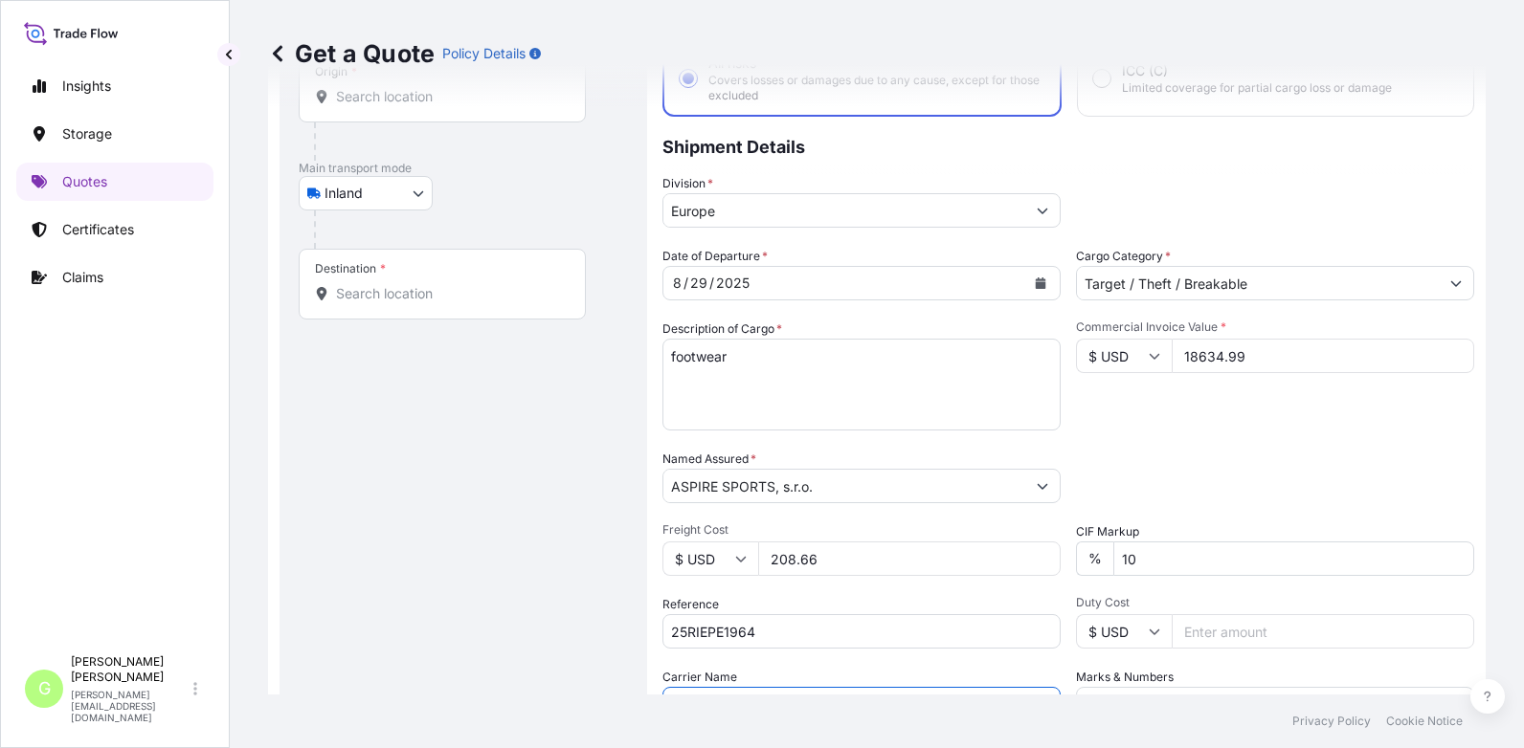
scroll to position [0, 0]
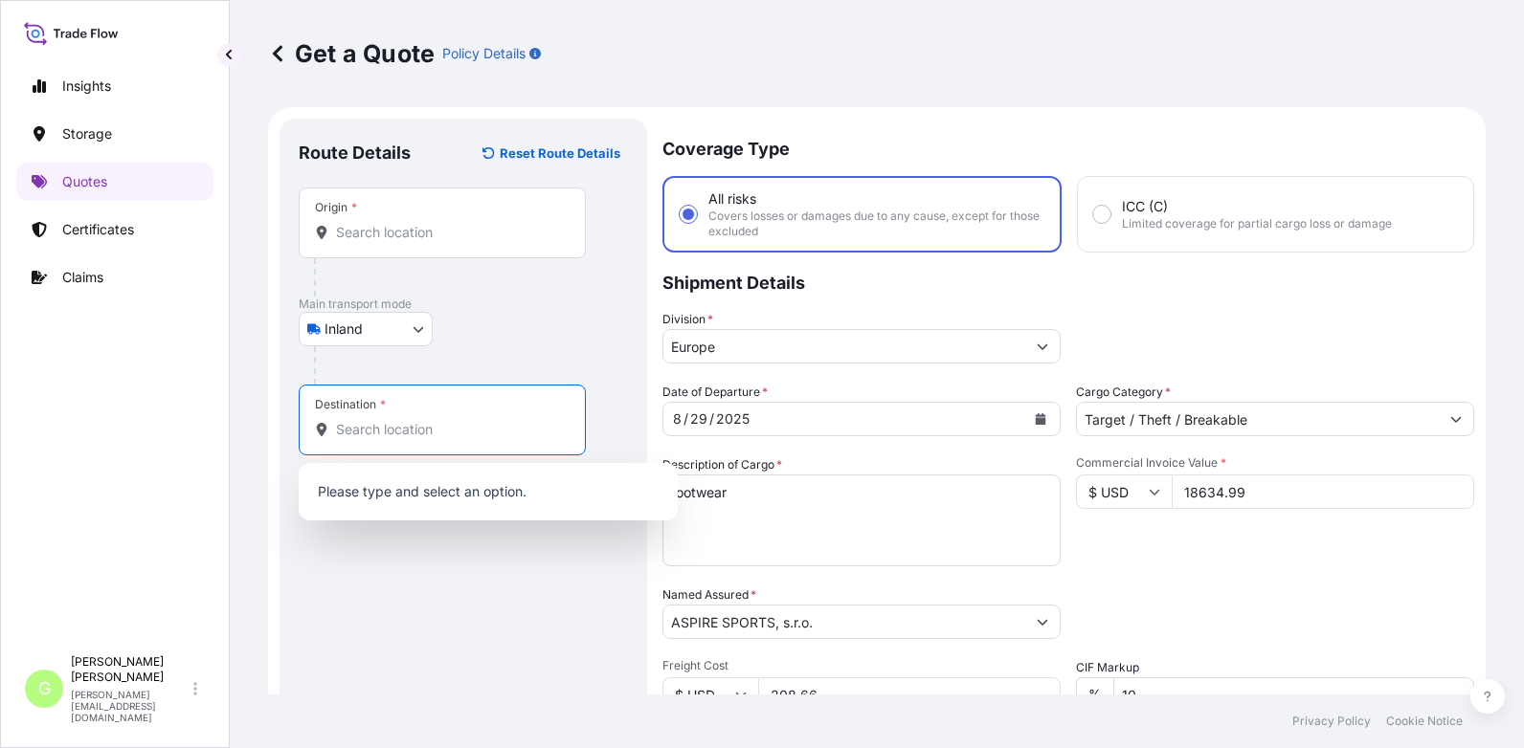
click at [413, 423] on input "Destination *" at bounding box center [449, 429] width 226 height 19
paste input "Kuřim"
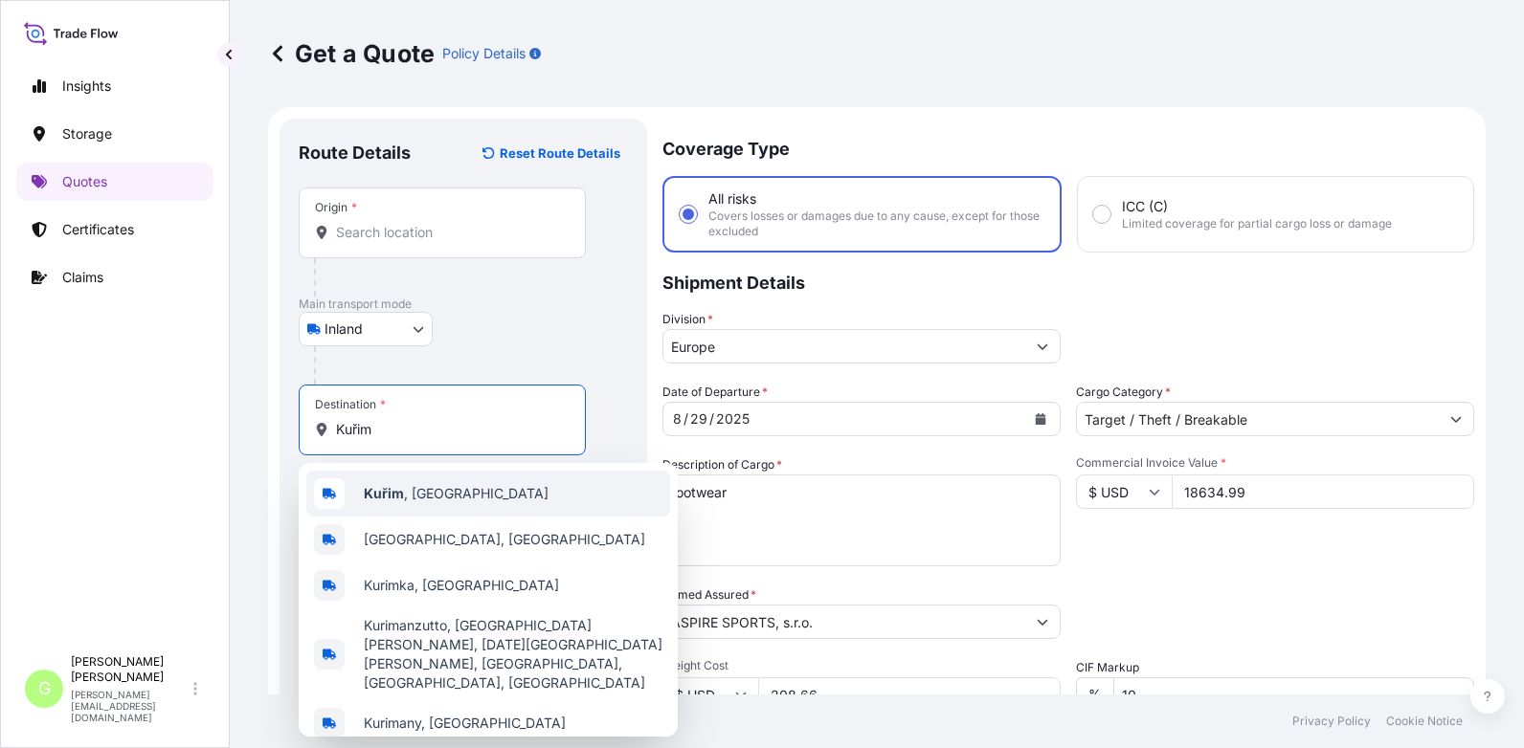
click at [452, 498] on span "Kuřim , [GEOGRAPHIC_DATA]" at bounding box center [456, 493] width 185 height 19
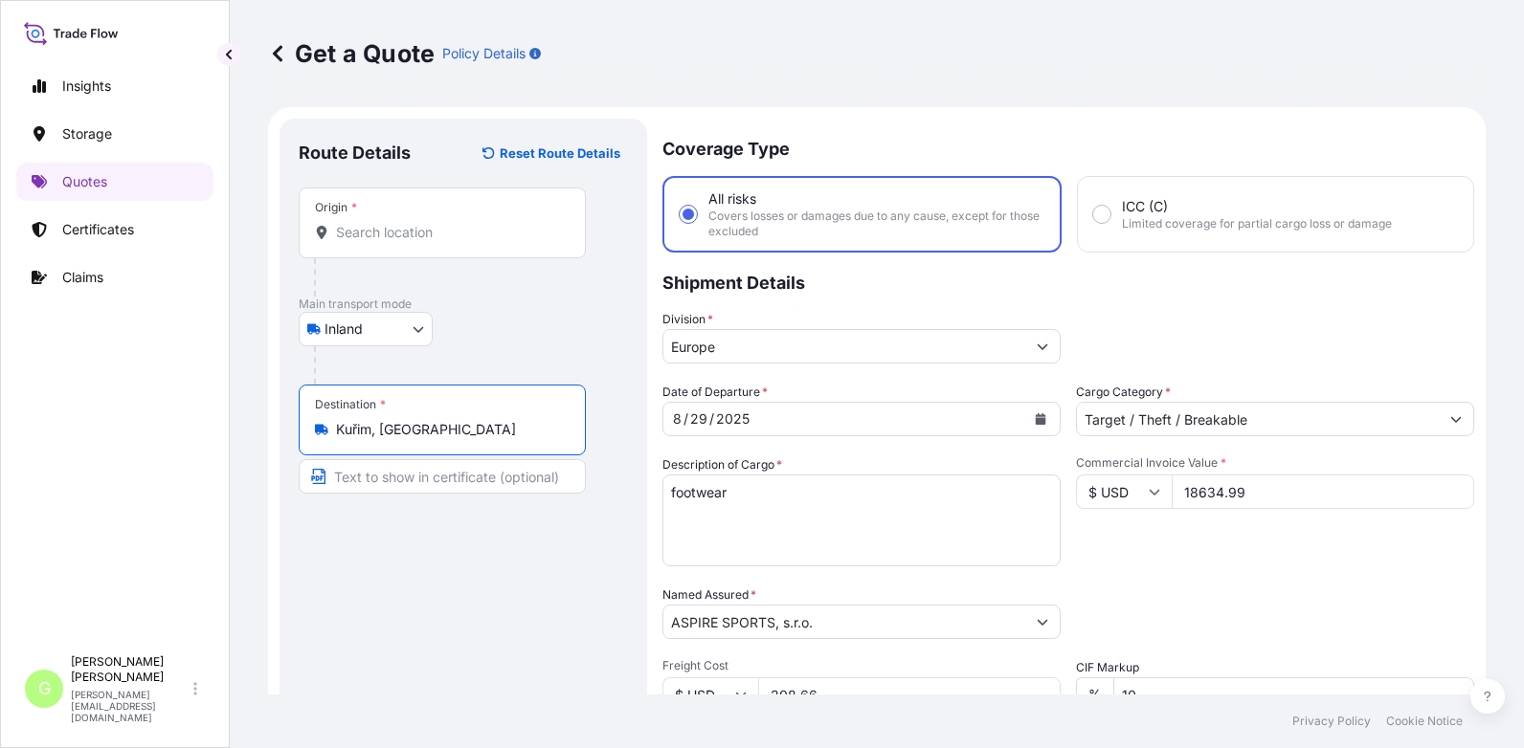
type input "Kuřim, [GEOGRAPHIC_DATA]"
click at [429, 470] on input "Text to appear on certificate" at bounding box center [442, 476] width 287 height 34
paste input "Kuřim"
type input "Kuřim, [GEOGRAPHIC_DATA]"
click at [155, 361] on div "Insights Storage Quotes Certificates Claims" at bounding box center [114, 348] width 197 height 596
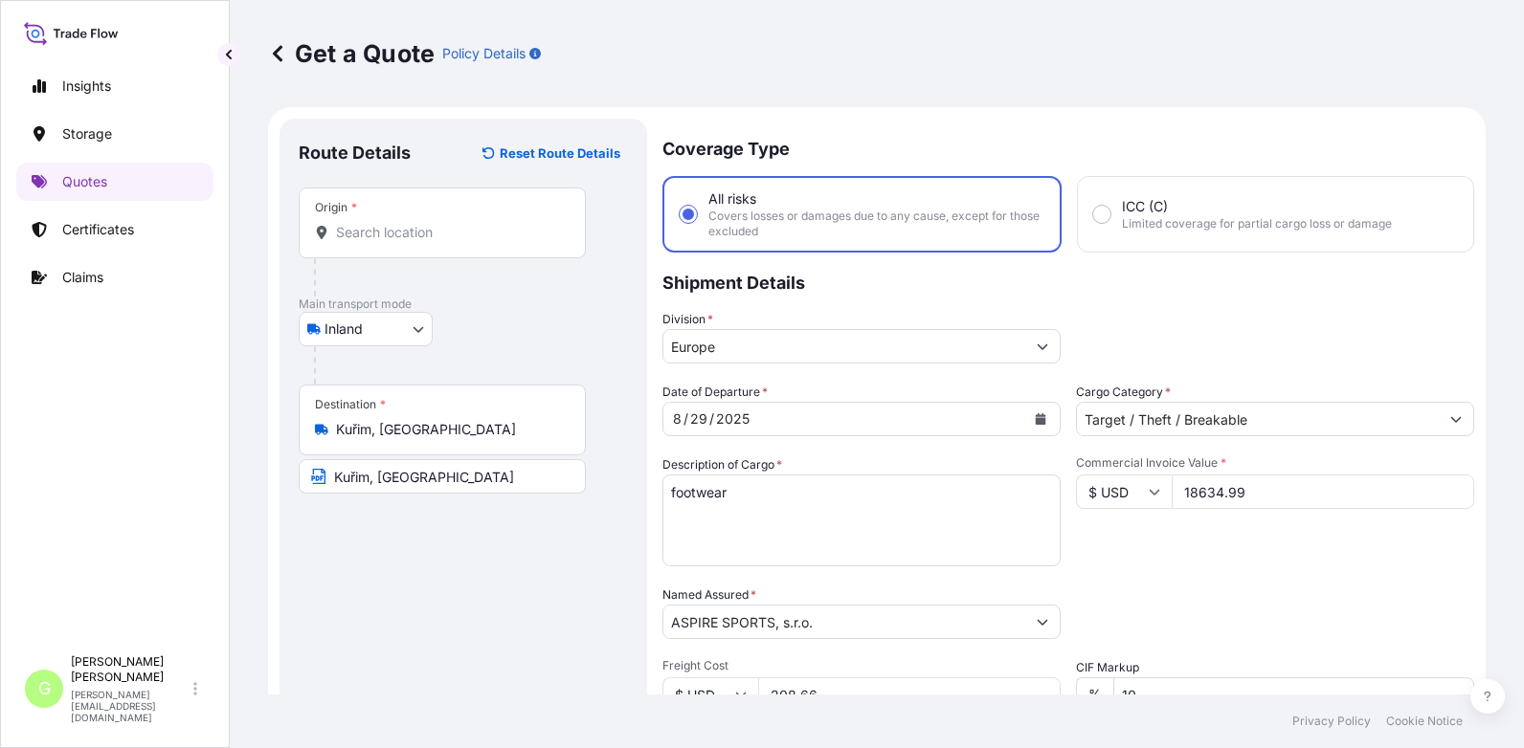
click at [356, 239] on input "Origin *" at bounding box center [449, 232] width 226 height 19
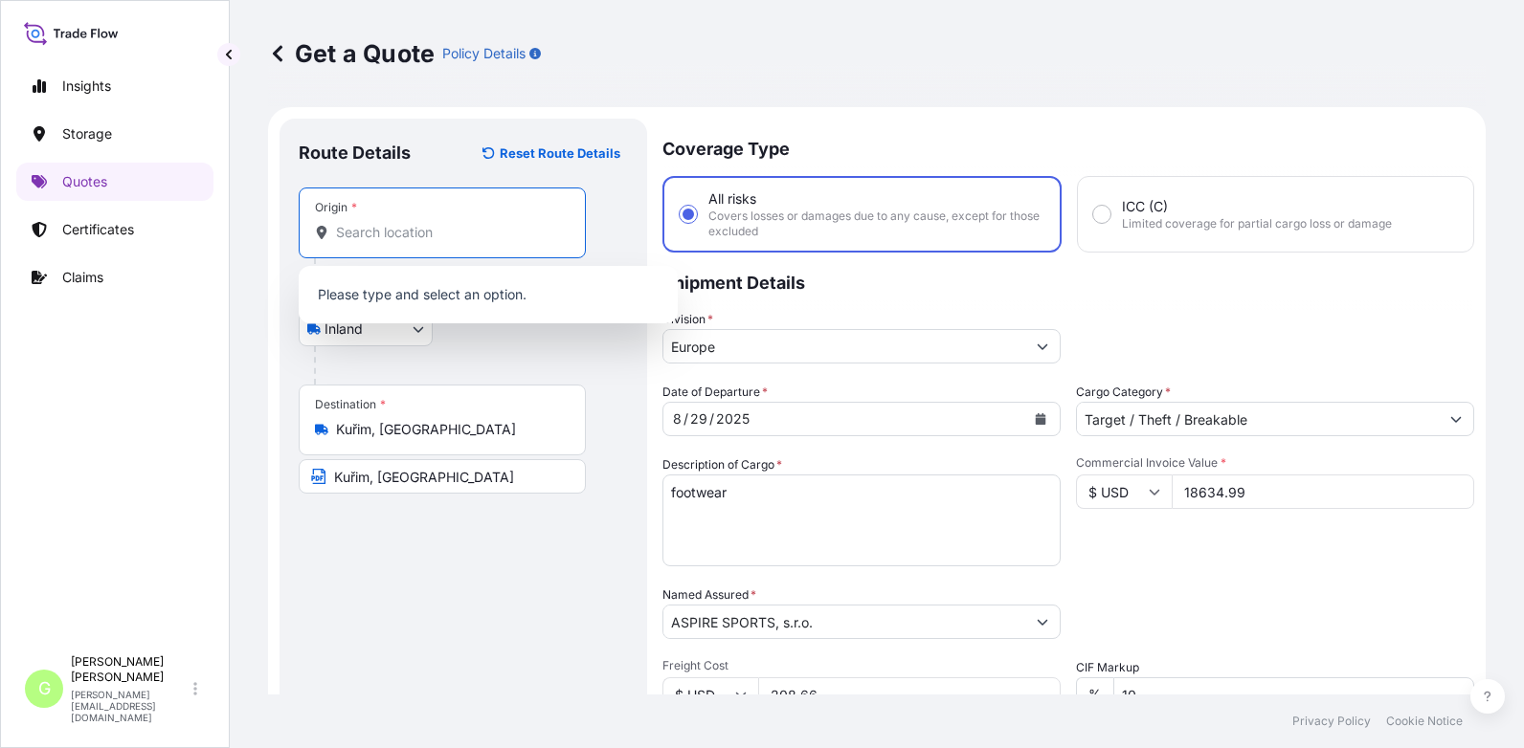
paste input "[GEOGRAPHIC_DATA]"
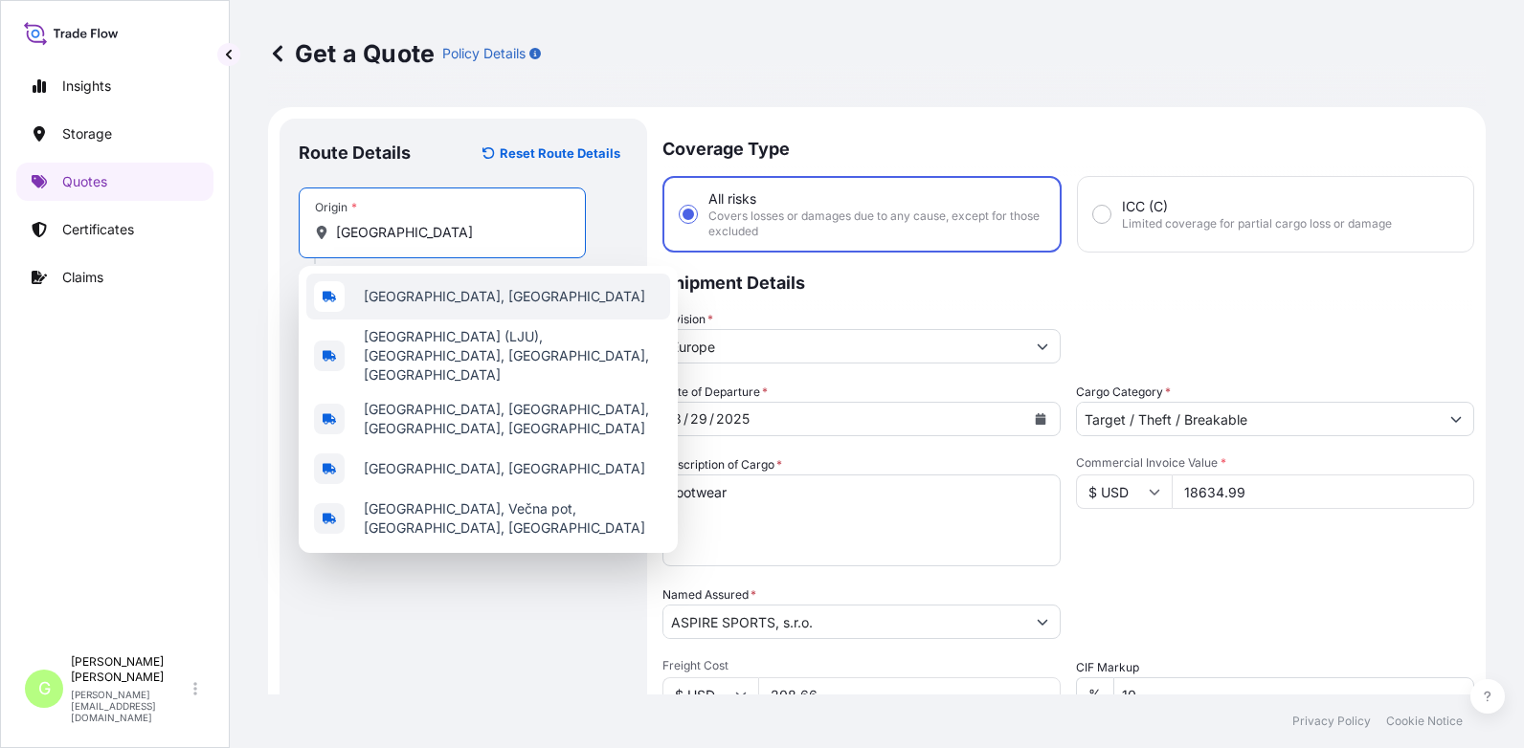
click at [394, 291] on span "[GEOGRAPHIC_DATA], [GEOGRAPHIC_DATA]" at bounding box center [504, 296] width 281 height 19
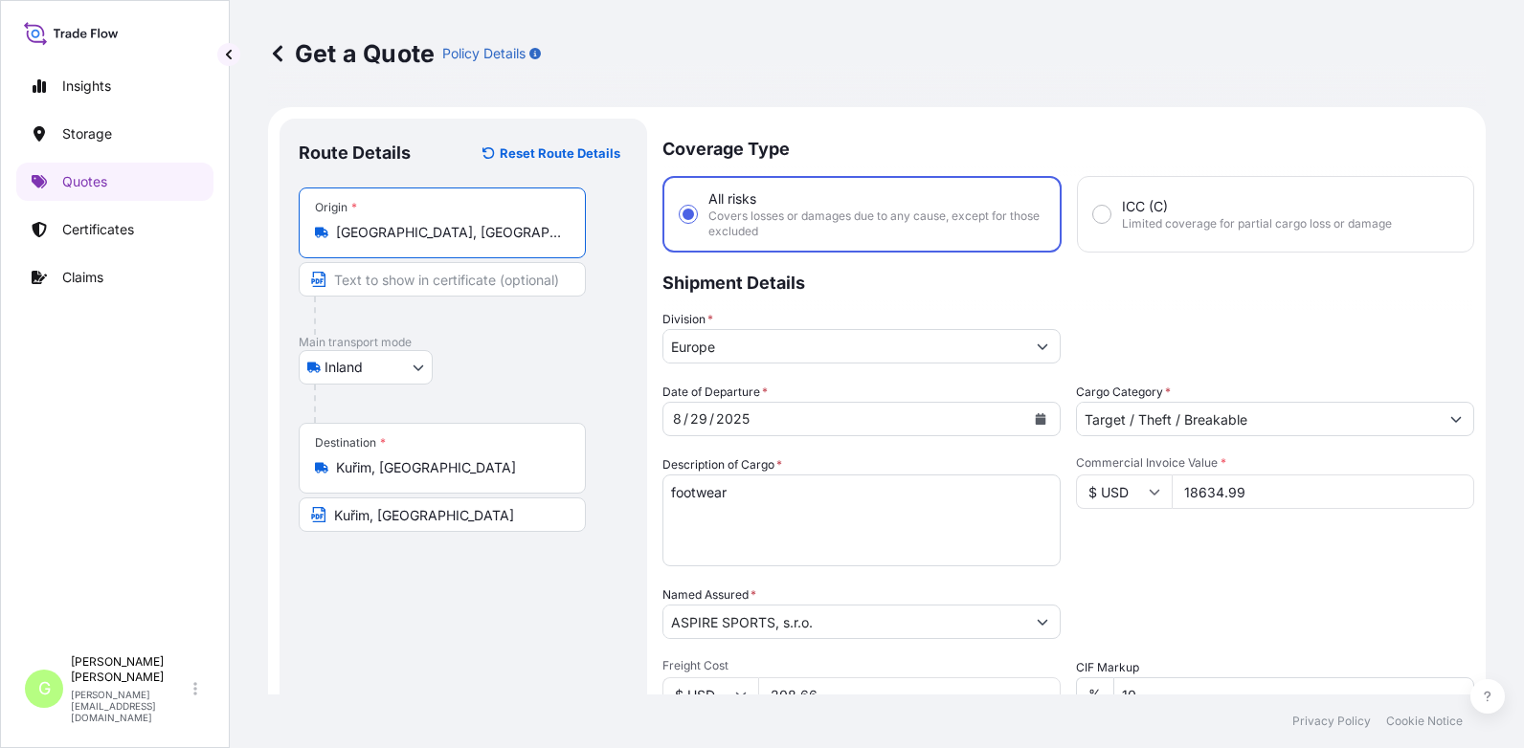
drag, startPoint x: 463, startPoint y: 231, endPoint x: 338, endPoint y: 231, distance: 125.4
click at [338, 231] on input "[GEOGRAPHIC_DATA], [GEOGRAPHIC_DATA]" at bounding box center [449, 232] width 226 height 19
type input "[GEOGRAPHIC_DATA], [GEOGRAPHIC_DATA]"
click at [362, 284] on input "Text to appear on certificate" at bounding box center [442, 279] width 287 height 34
paste input "[GEOGRAPHIC_DATA], [GEOGRAPHIC_DATA]"
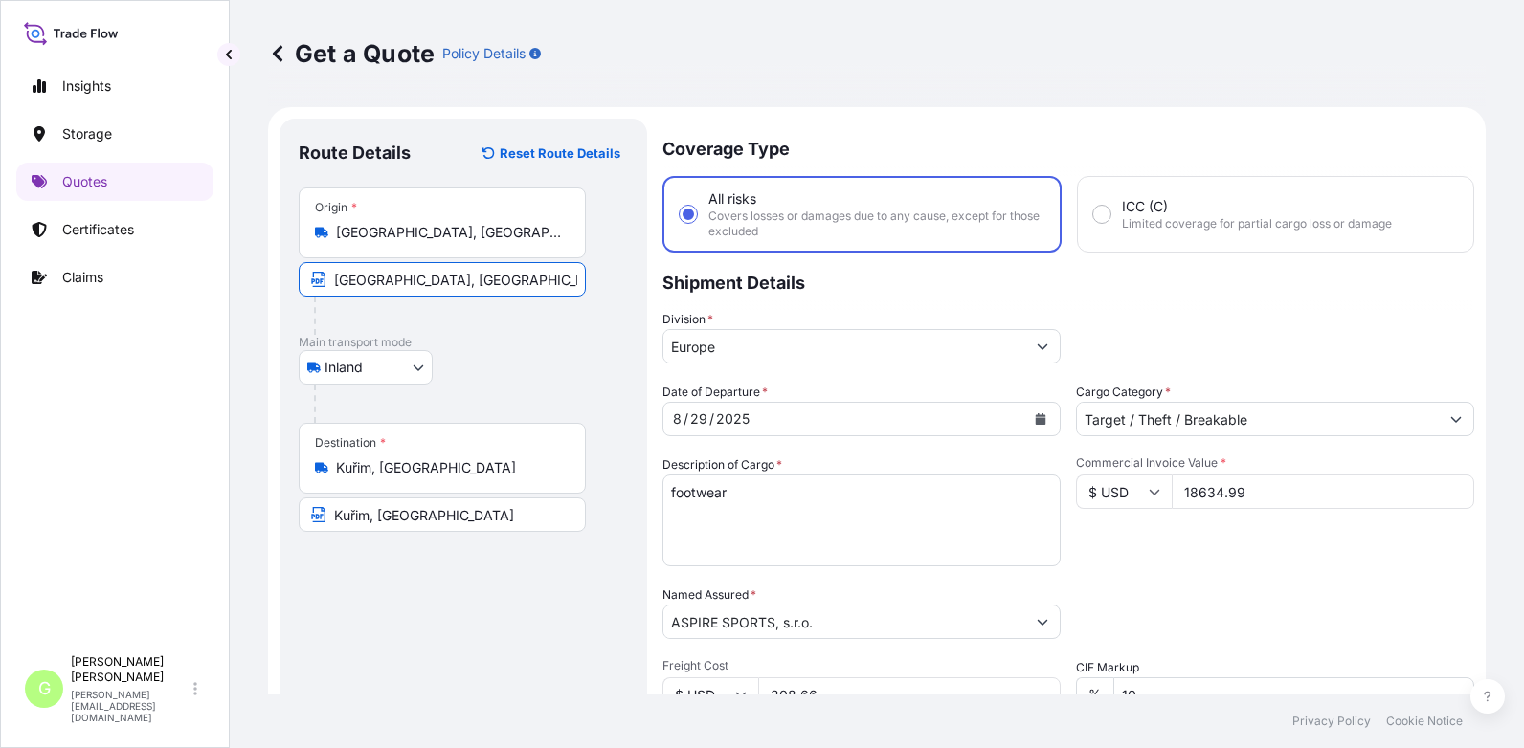
type input "[GEOGRAPHIC_DATA], [GEOGRAPHIC_DATA]"
click at [474, 612] on div "Route Details Reset Route Details Place of loading Road / [GEOGRAPHIC_DATA] / I…" at bounding box center [463, 559] width 329 height 843
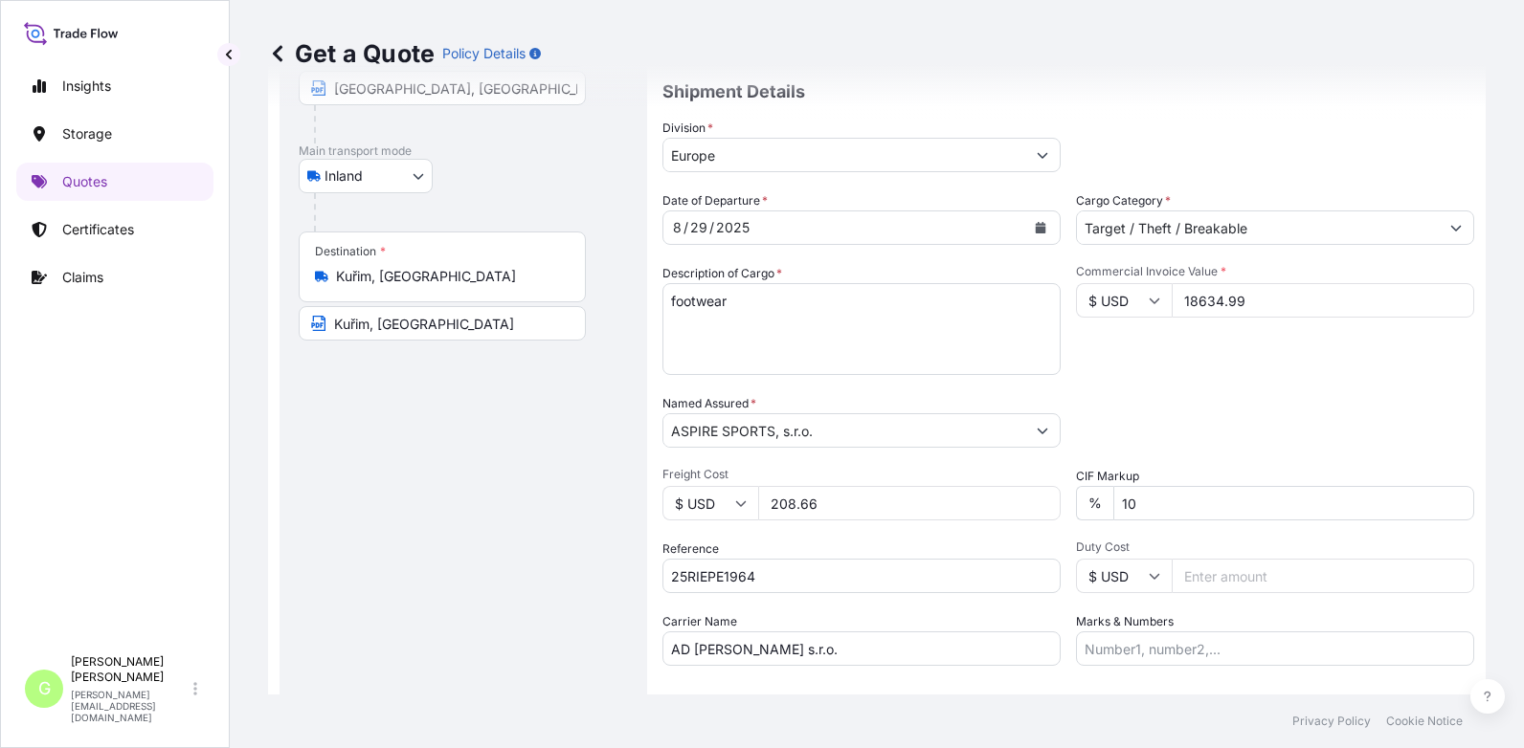
scroll to position [317, 0]
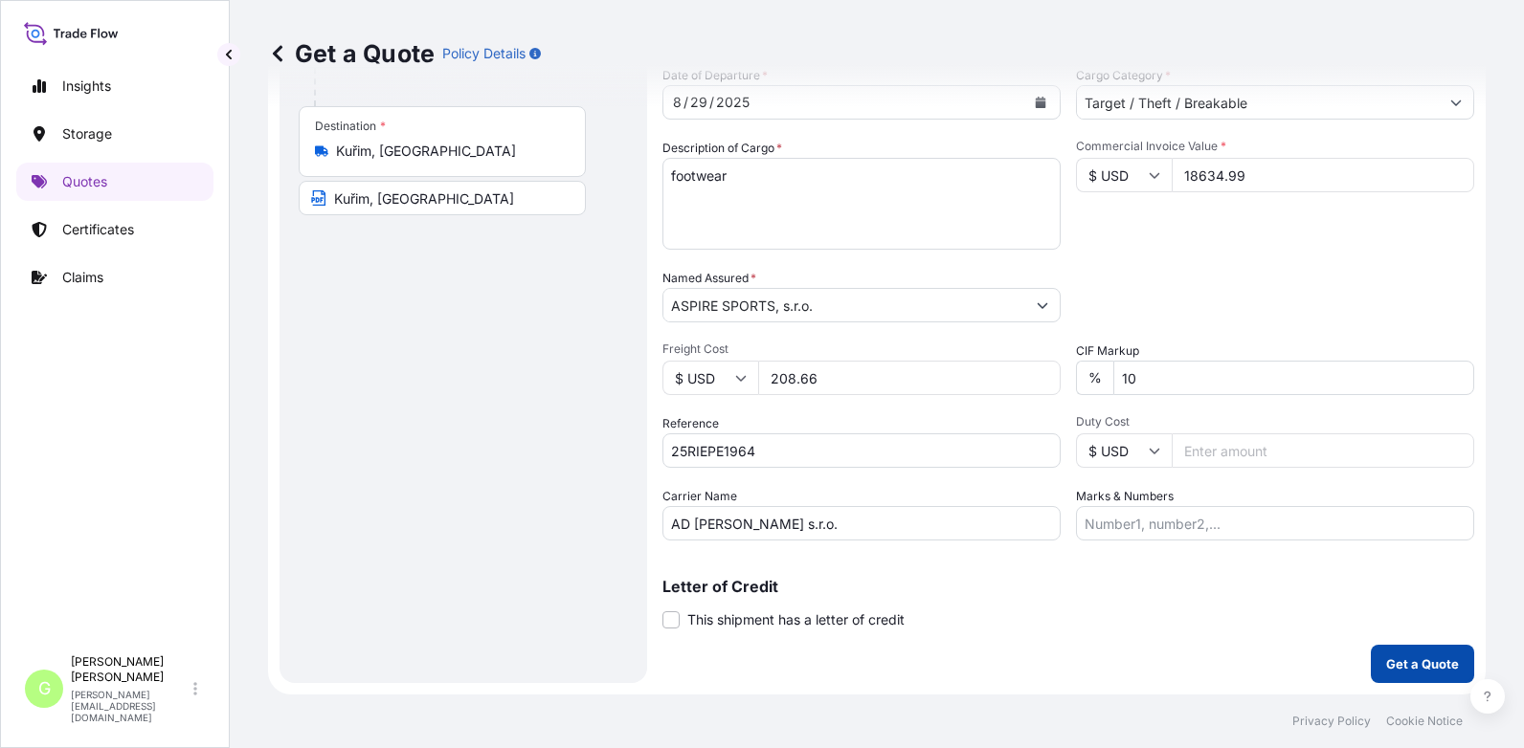
click at [981, 661] on p "Get a Quote" at bounding box center [1422, 664] width 73 height 19
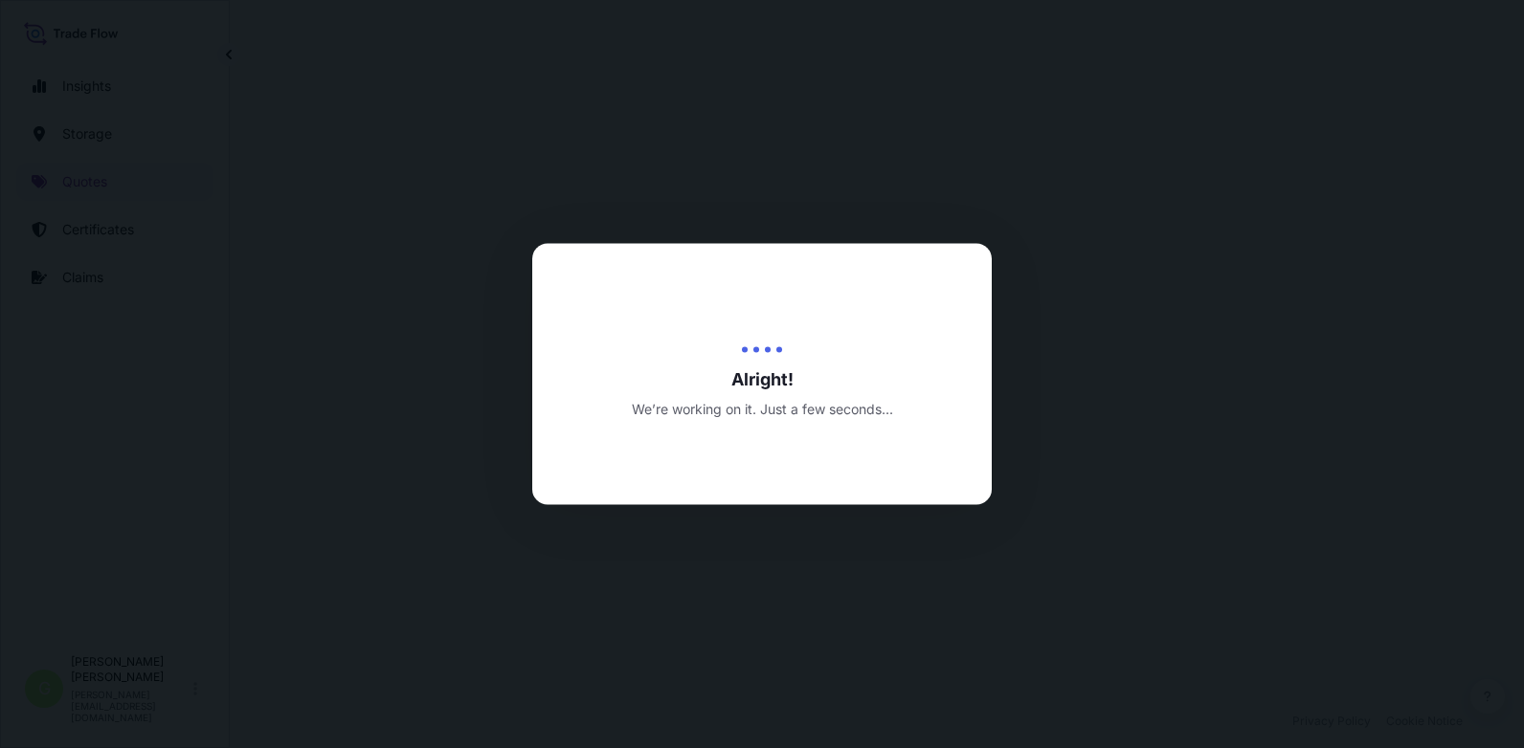
select select "Inland"
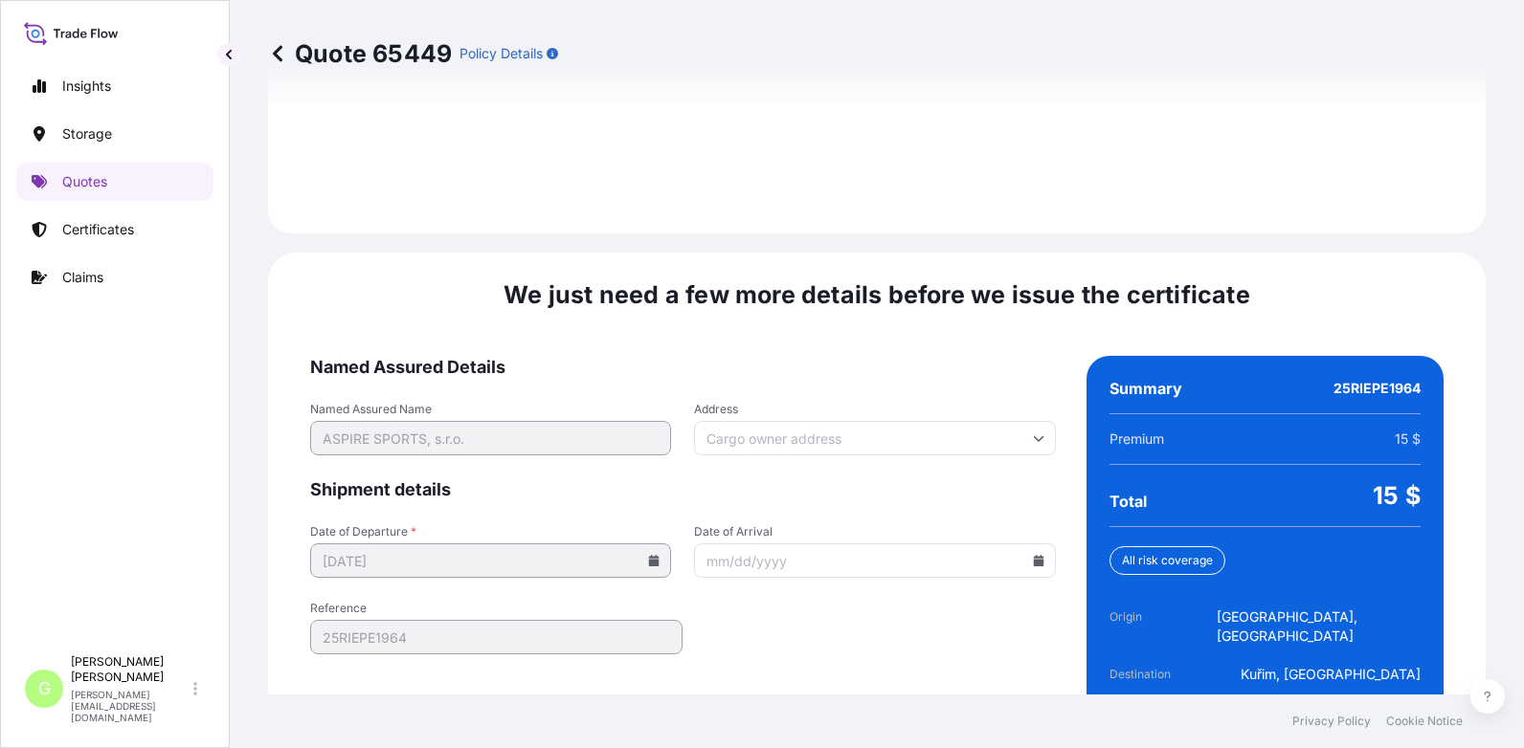
scroll to position [2852, 0]
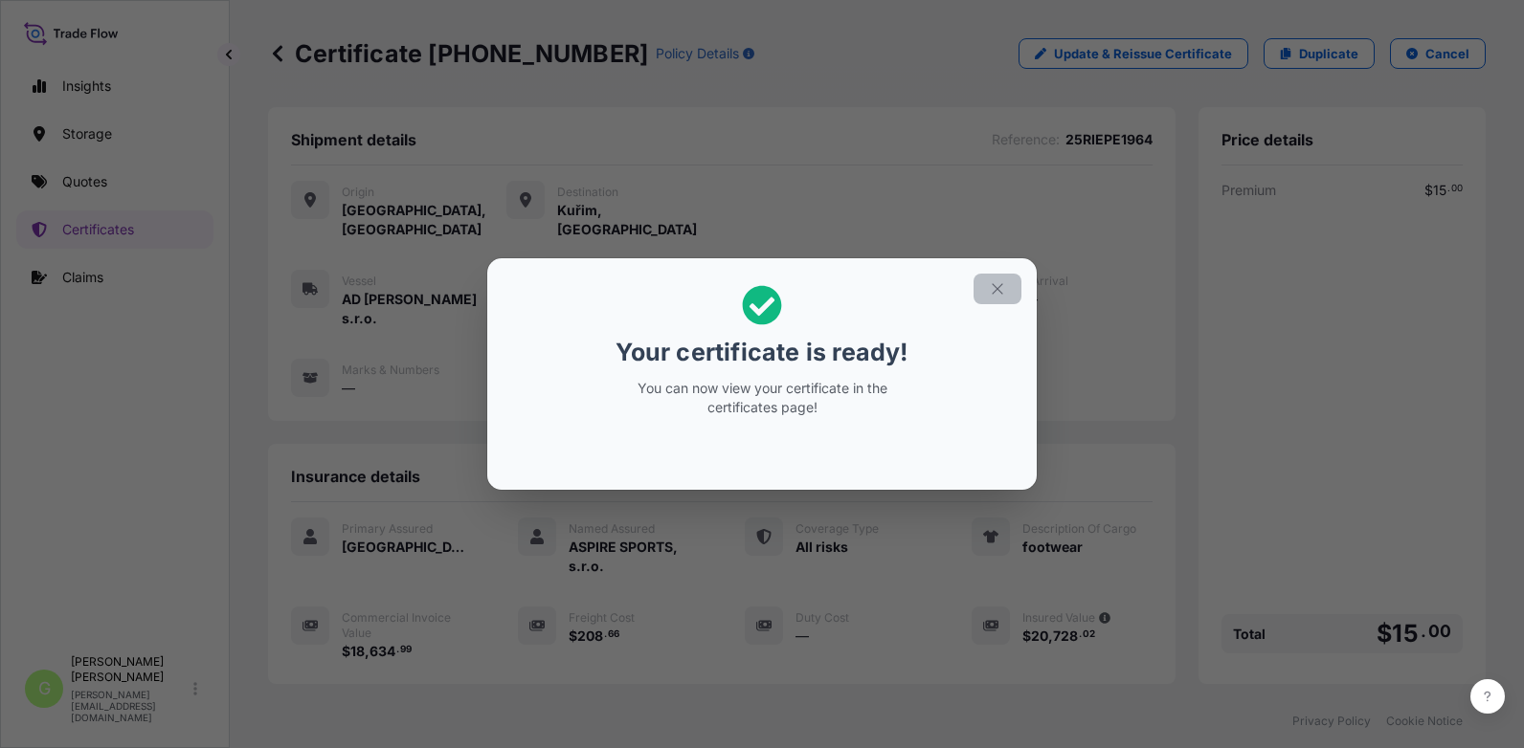
click at [981, 285] on icon "button" at bounding box center [997, 288] width 17 height 17
